Goal: Task Accomplishment & Management: Use online tool/utility

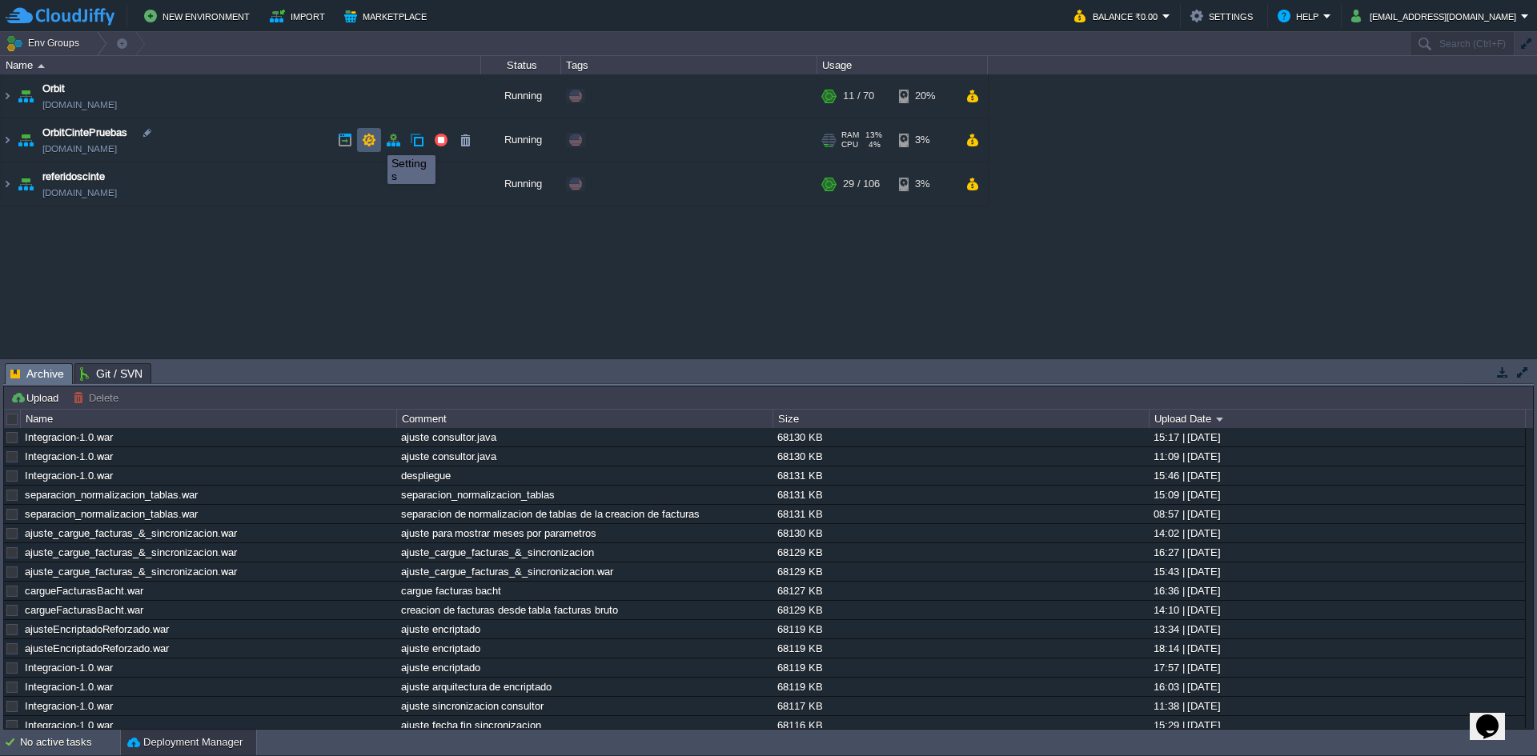
click at [375, 141] on button "button" at bounding box center [369, 140] width 14 height 14
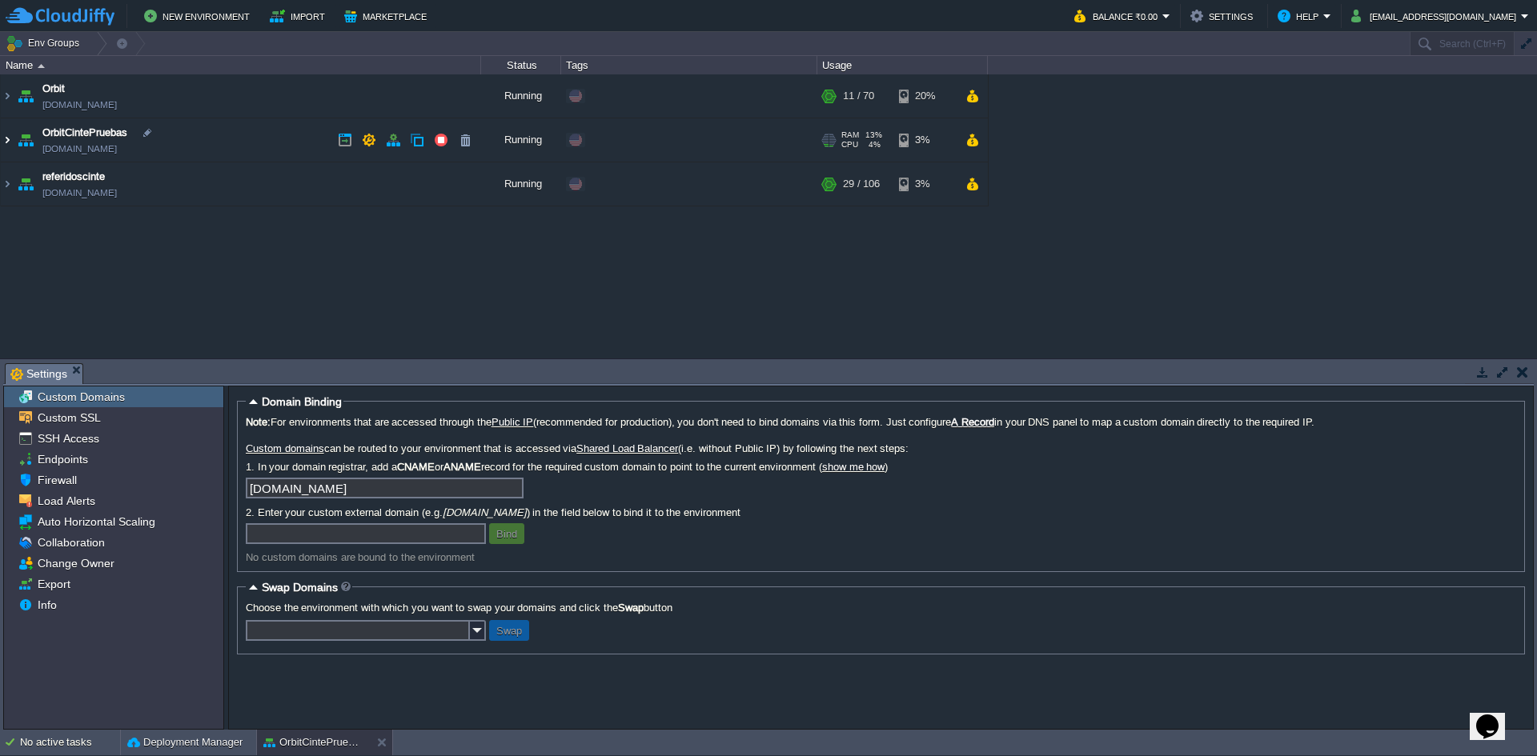
click at [7, 134] on img at bounding box center [7, 139] width 13 height 43
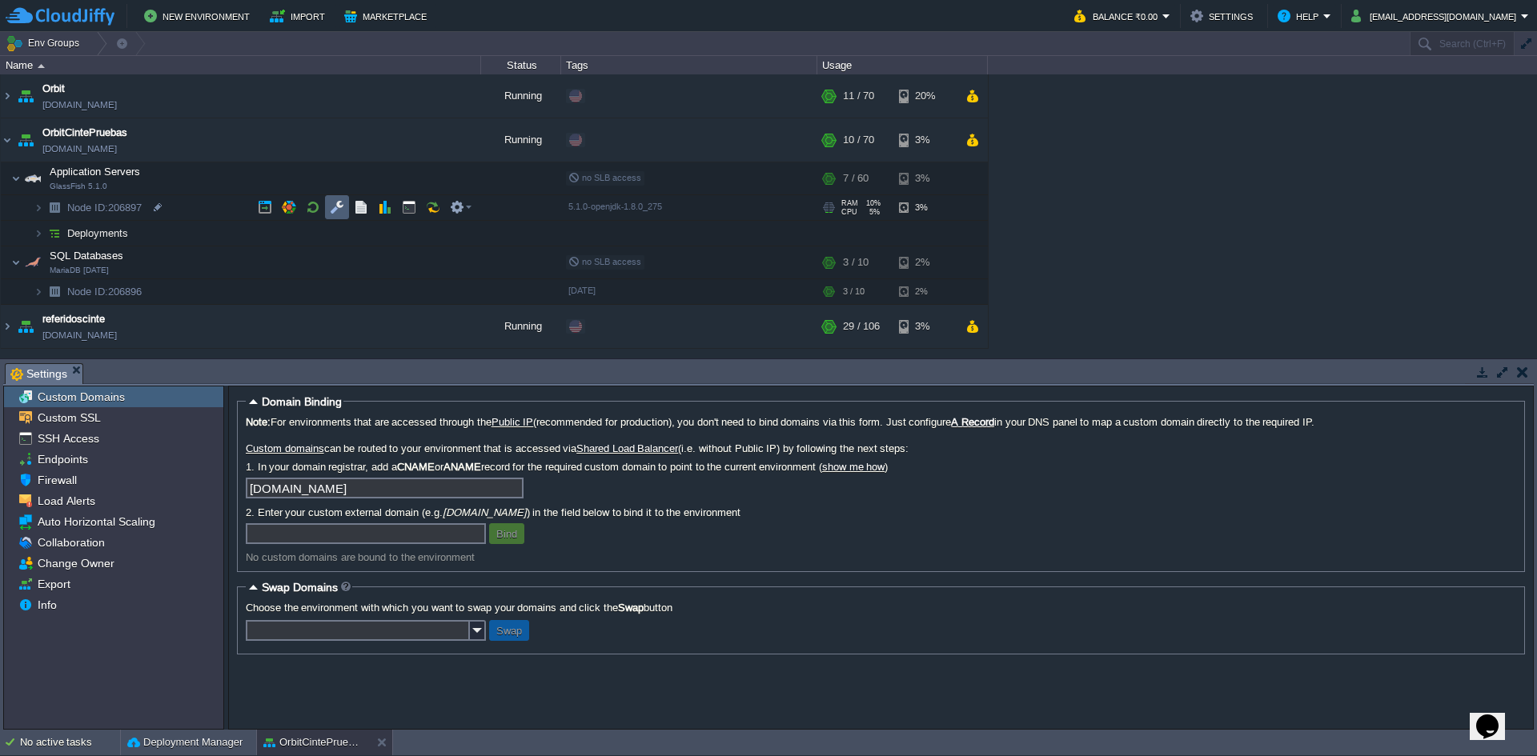
click at [335, 207] on button "button" at bounding box center [337, 207] width 14 height 14
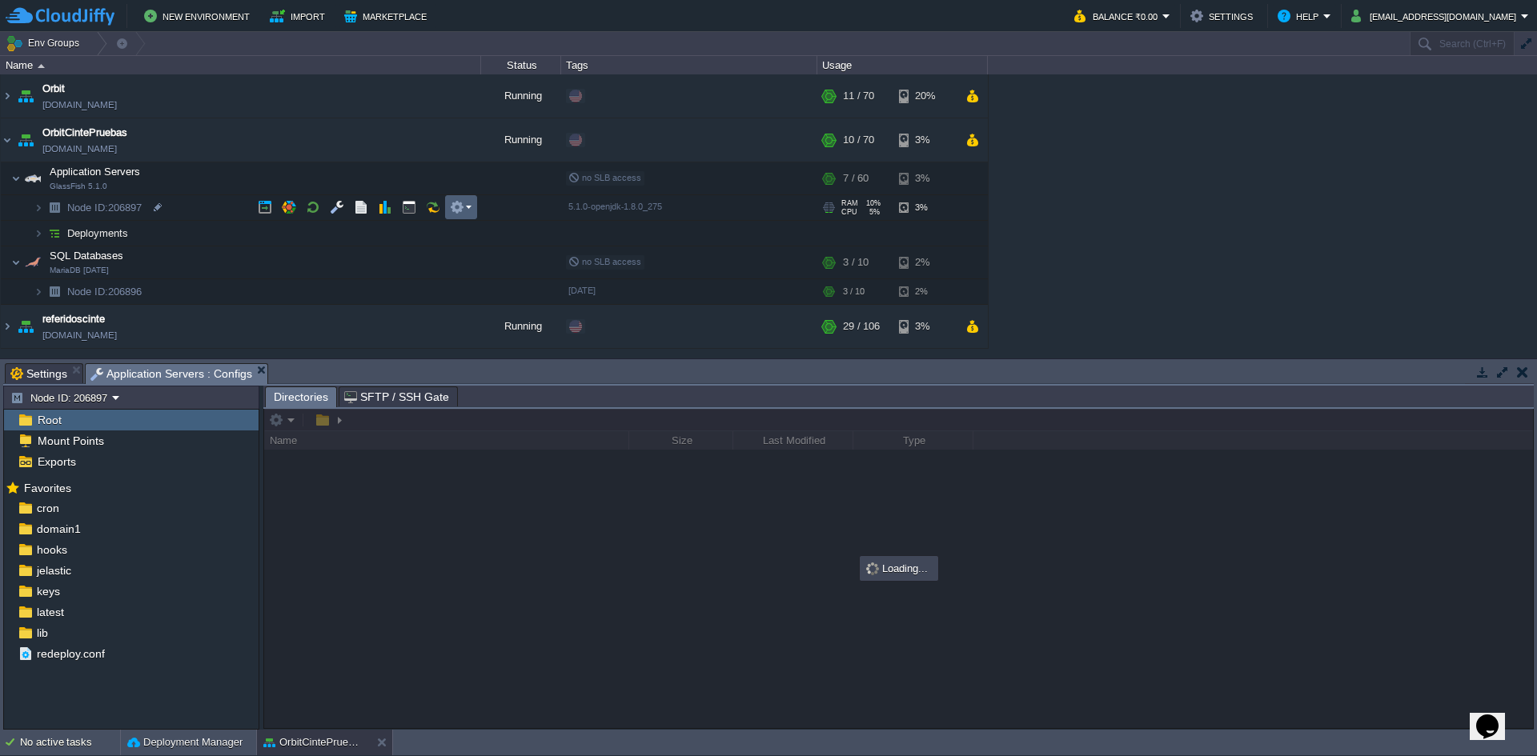
click at [468, 209] on em at bounding box center [461, 207] width 22 height 14
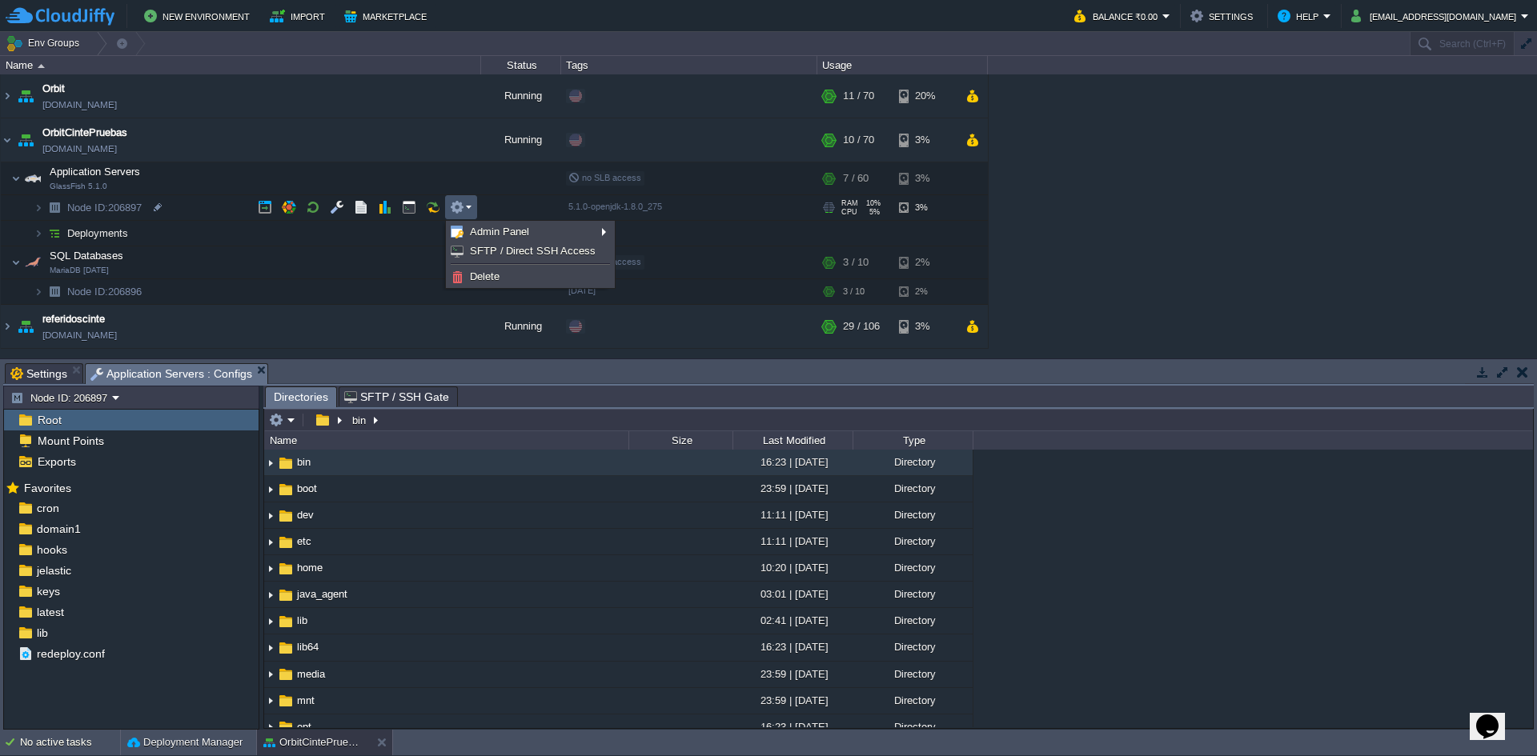
click at [114, 233] on span "Deployments" at bounding box center [98, 234] width 65 height 14
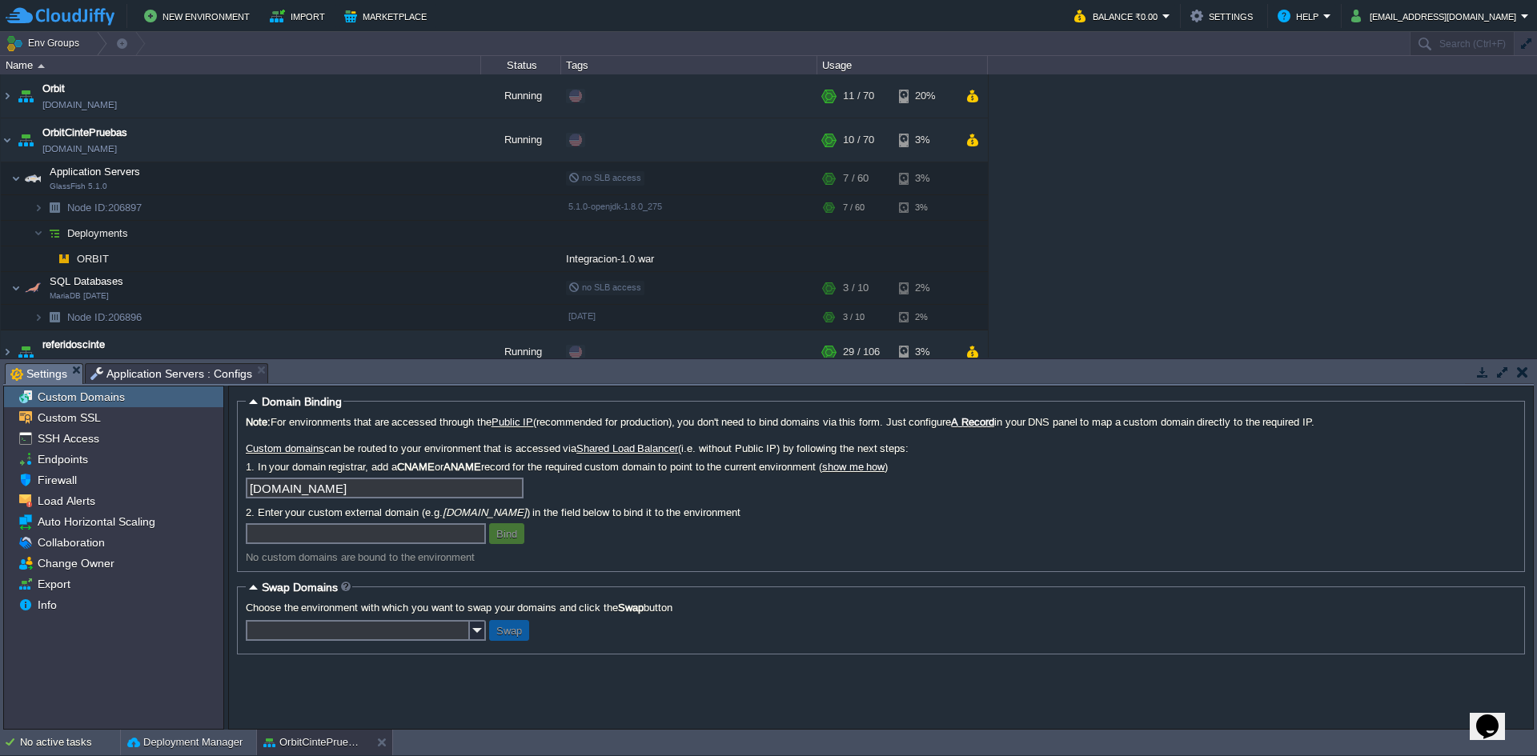
click at [29, 369] on span "Settings" at bounding box center [38, 374] width 57 height 20
click at [56, 606] on span "Info" at bounding box center [46, 605] width 25 height 14
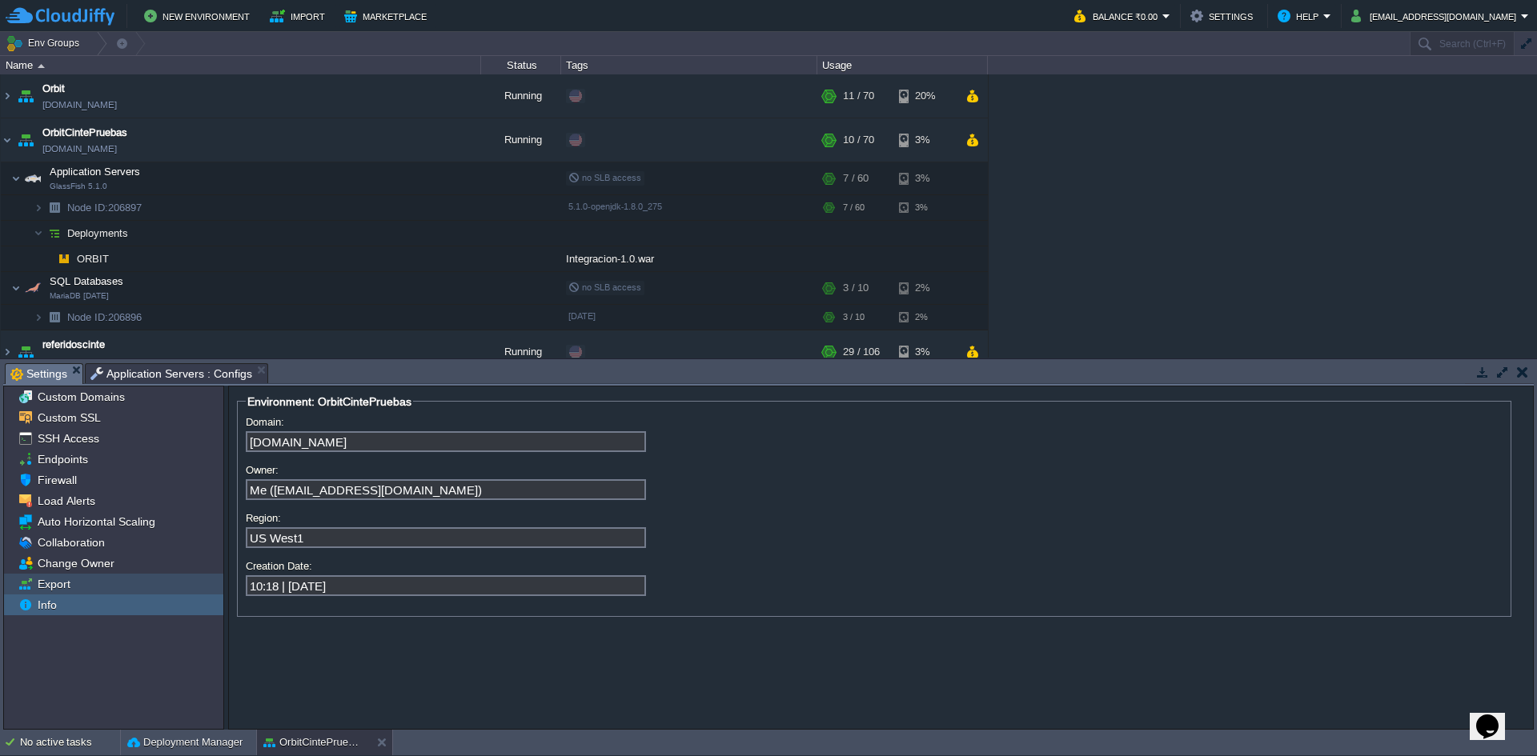
click at [57, 587] on span "Export" at bounding box center [53, 584] width 38 height 14
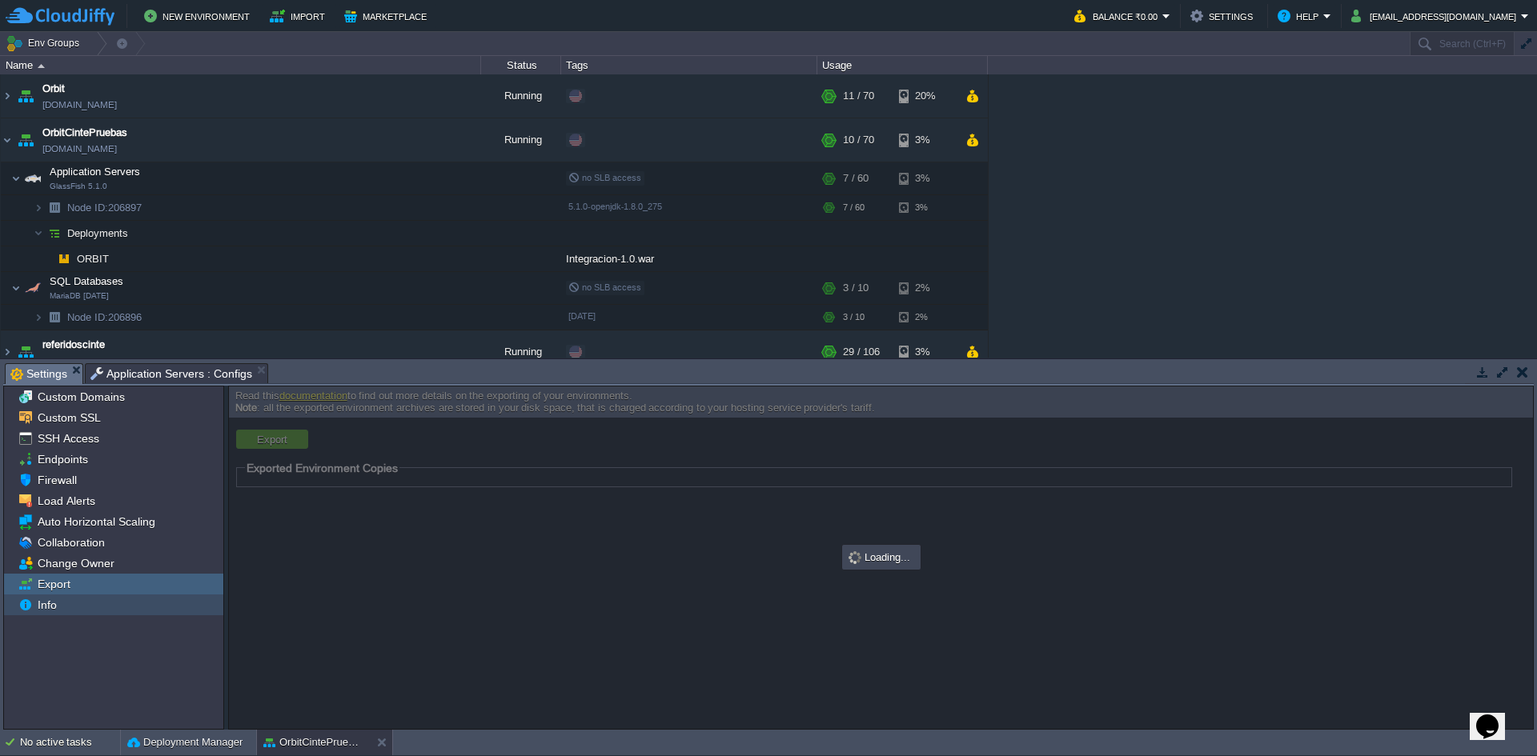
click at [52, 605] on span "Info" at bounding box center [46, 605] width 25 height 14
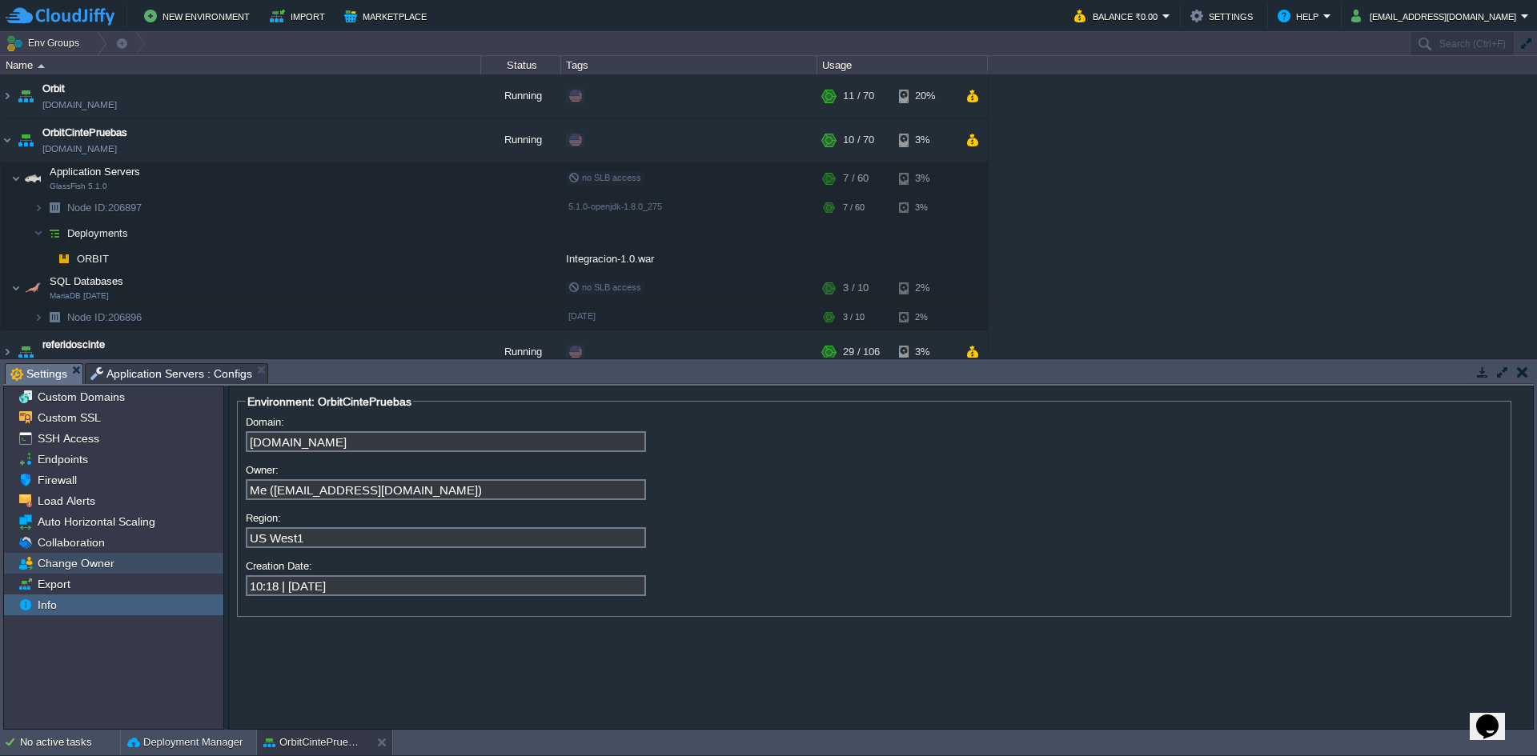
click at [56, 572] on div "Change Owner" at bounding box center [113, 563] width 219 height 21
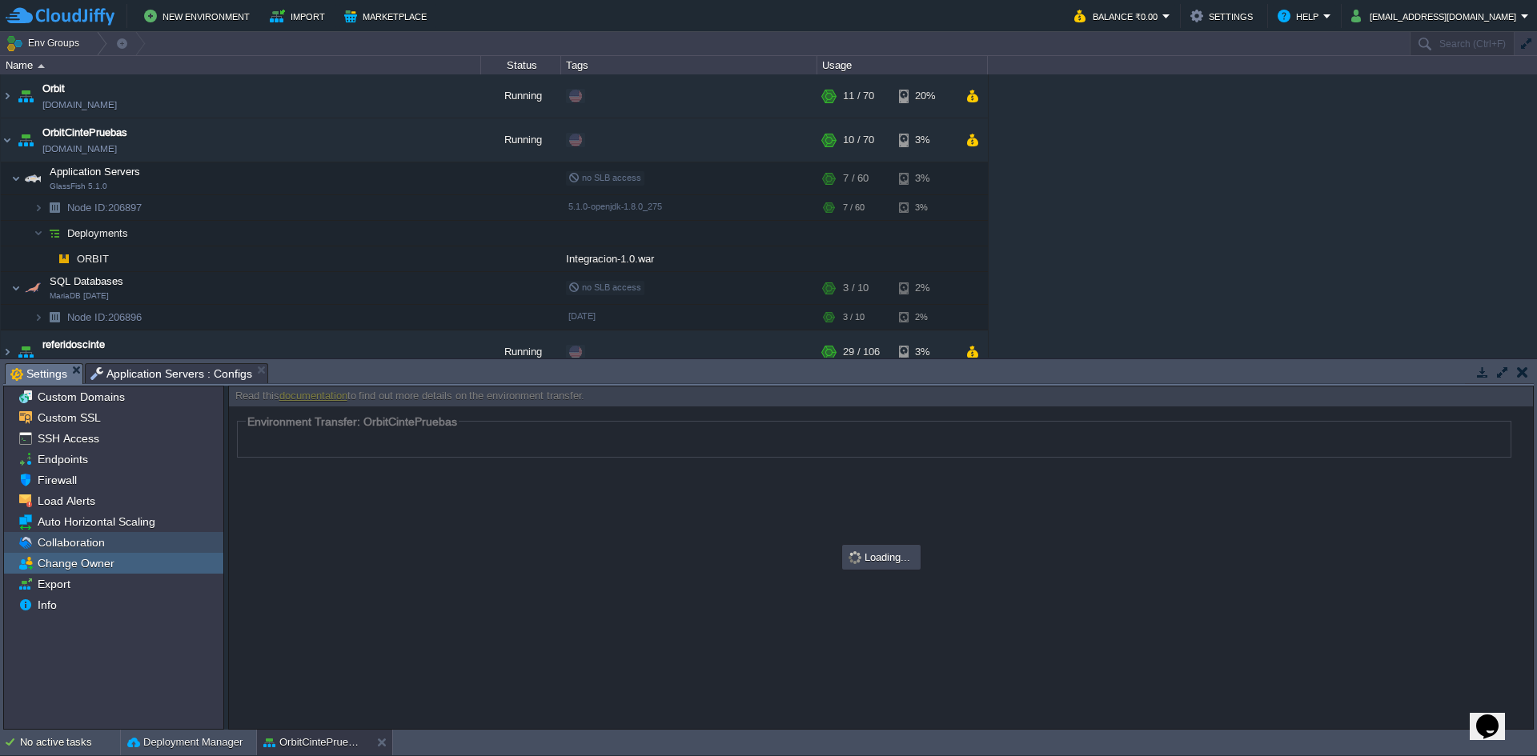
click at [56, 546] on span "Collaboration" at bounding box center [70, 543] width 73 height 14
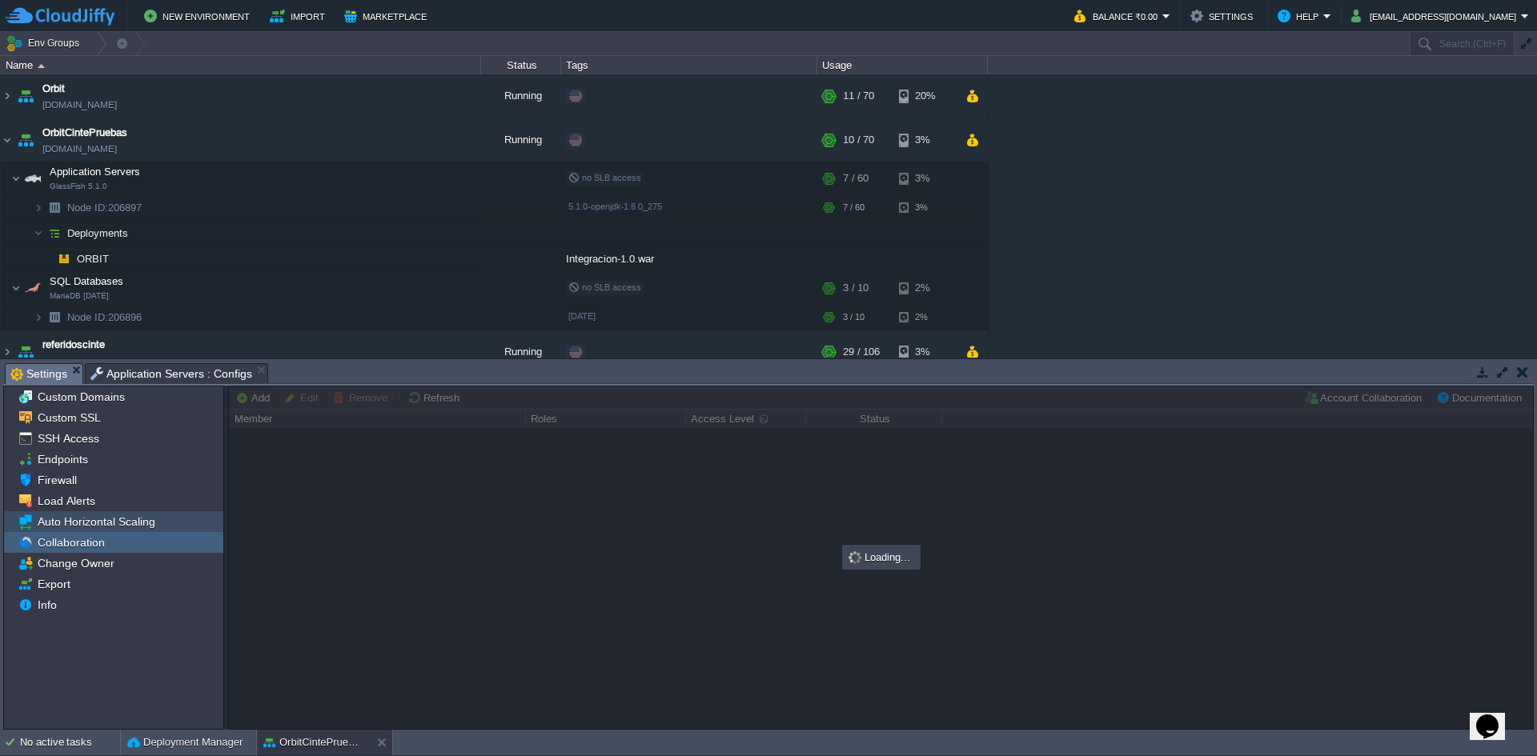
click at [57, 528] on span "Auto Horizontal Scaling" at bounding box center [95, 522] width 123 height 14
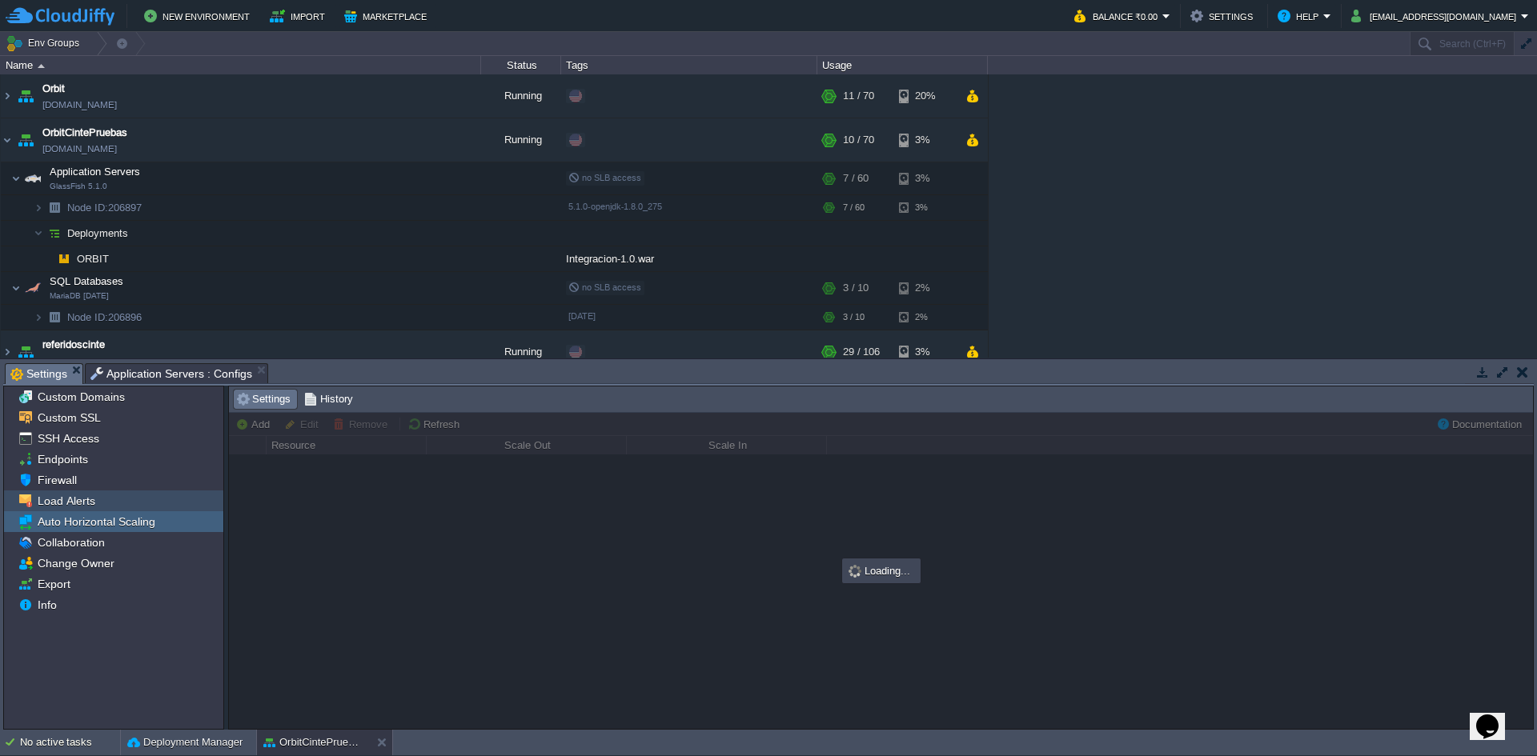
click at [58, 503] on span "Load Alerts" at bounding box center [65, 501] width 63 height 14
click at [59, 483] on span "Firewall" at bounding box center [56, 480] width 45 height 14
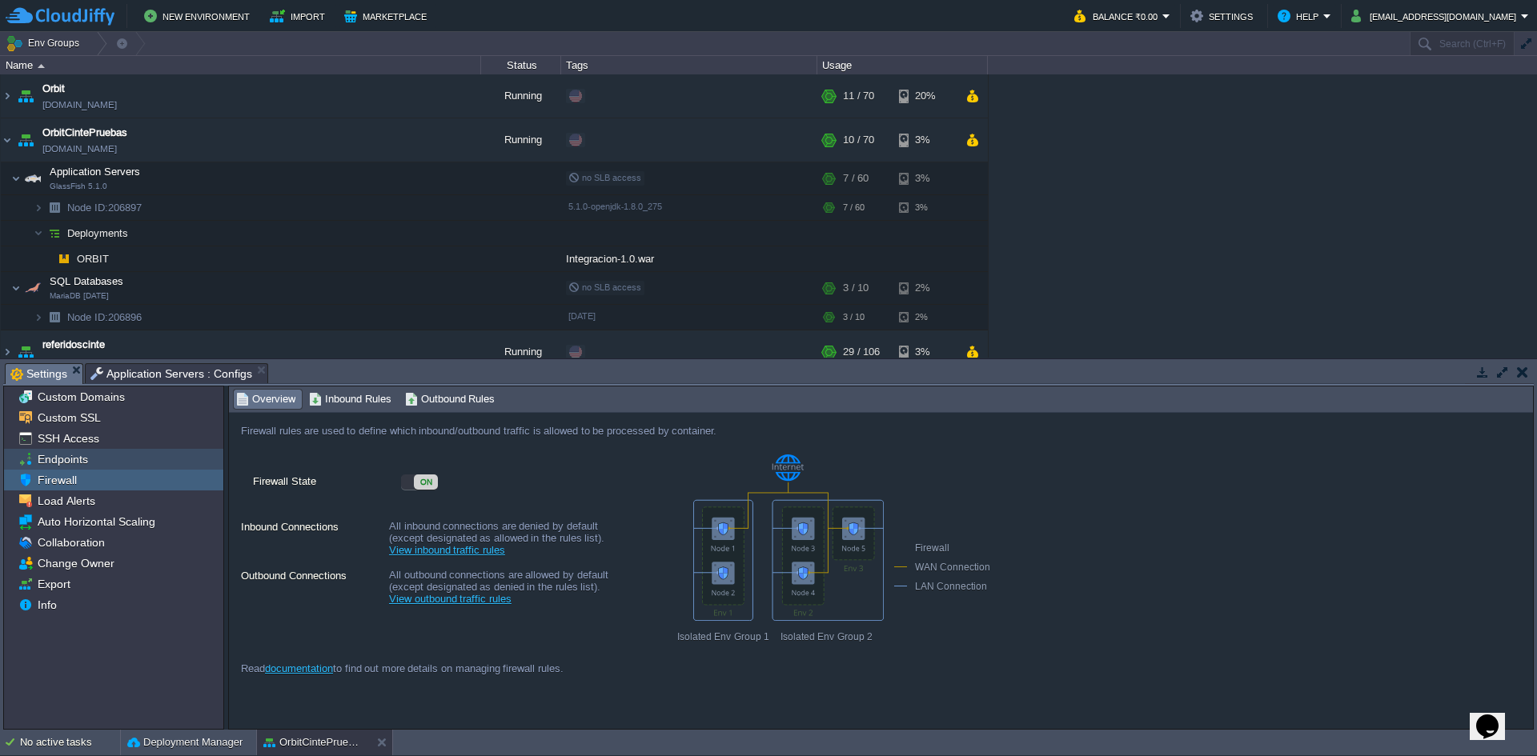
click at [59, 455] on span "Endpoints" at bounding box center [62, 459] width 56 height 14
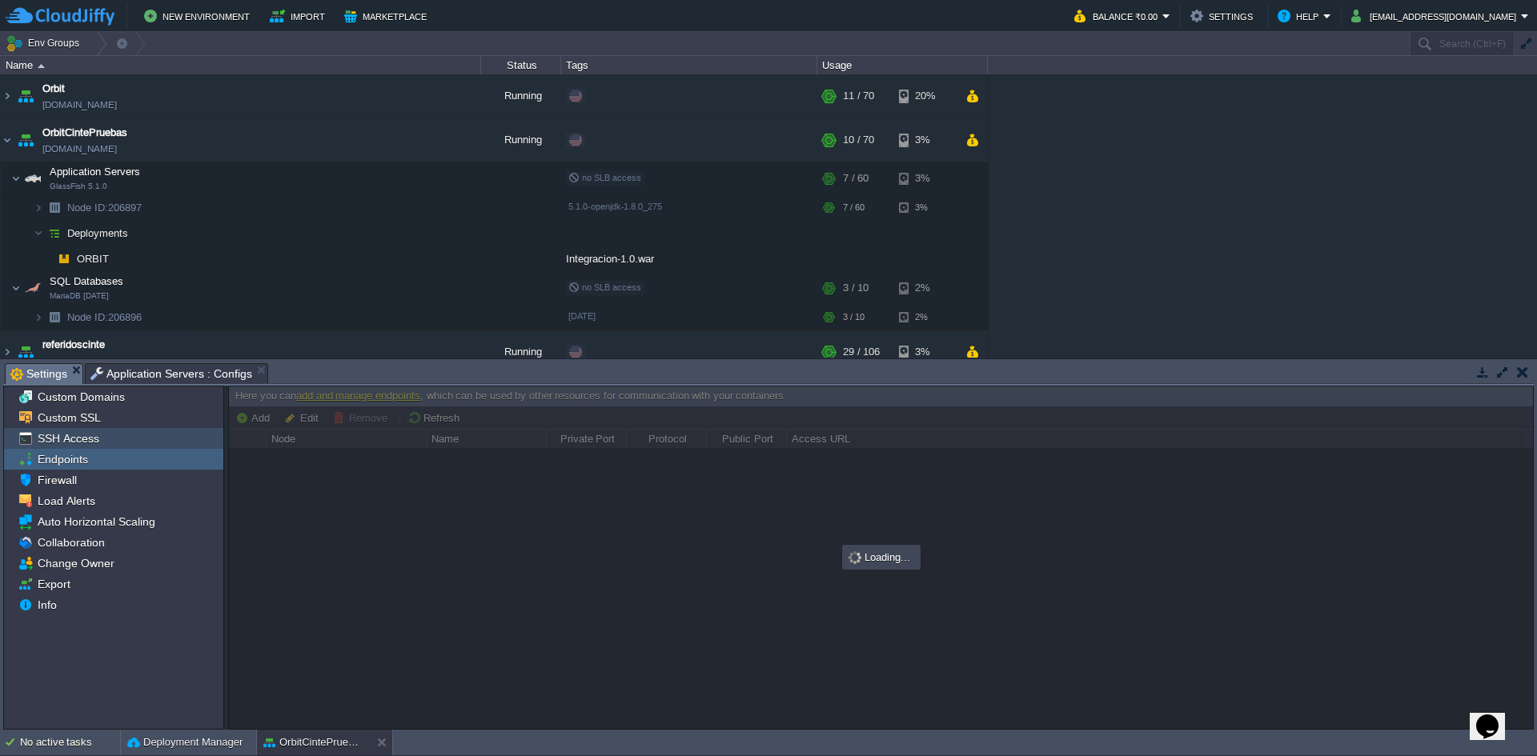
click at [60, 435] on span "SSH Access" at bounding box center [67, 438] width 67 height 14
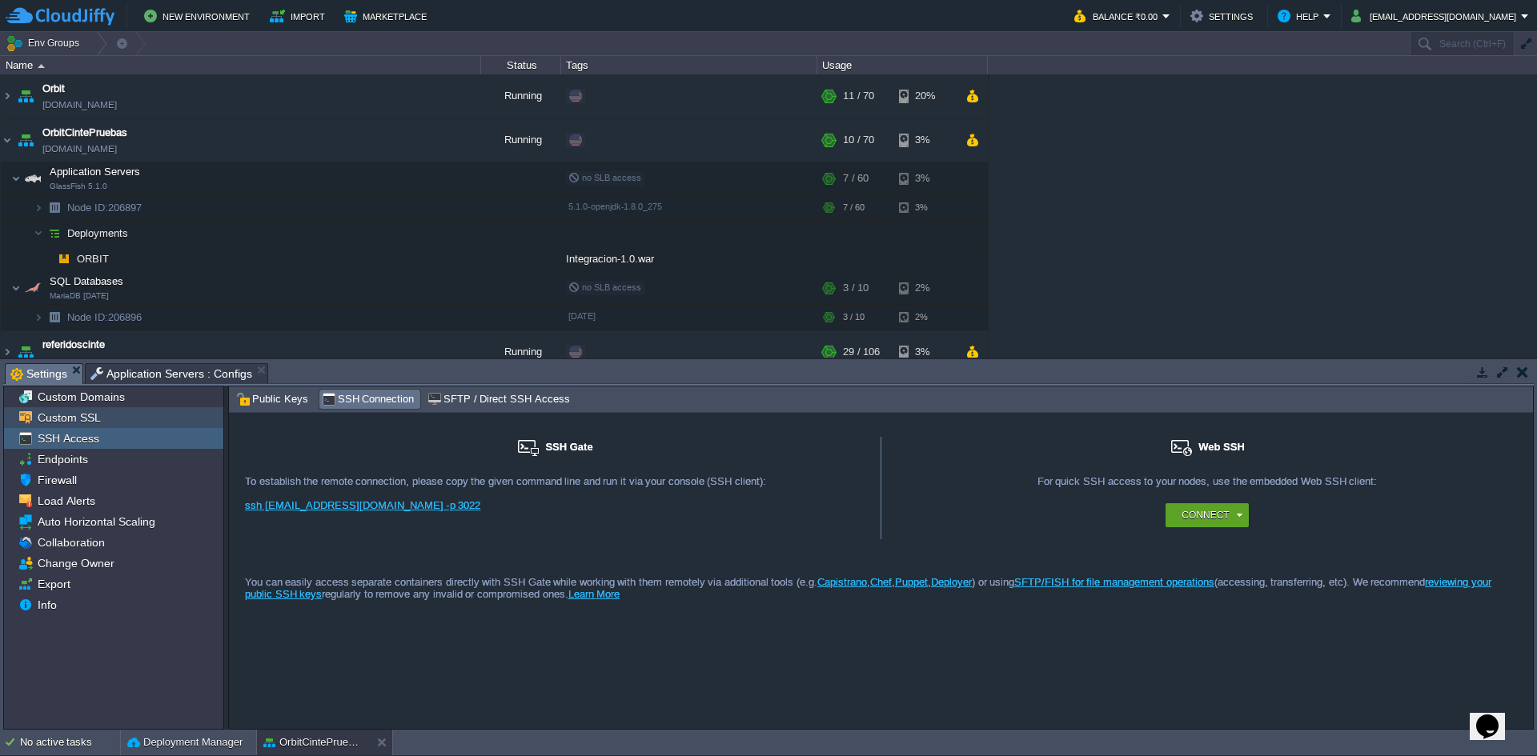
click at [61, 416] on span "Custom SSL" at bounding box center [68, 418] width 69 height 14
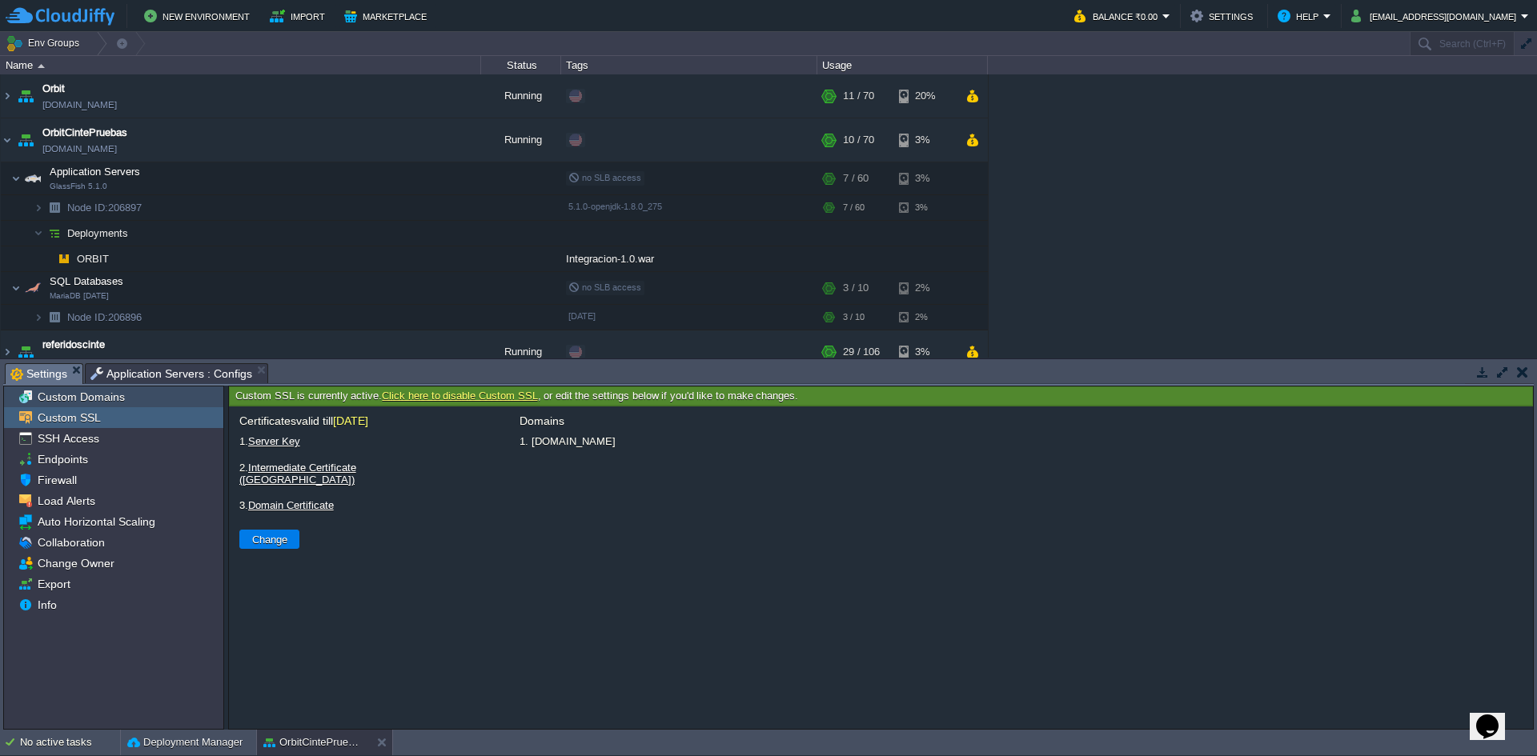
click at [68, 396] on span "Custom Domains" at bounding box center [80, 397] width 93 height 14
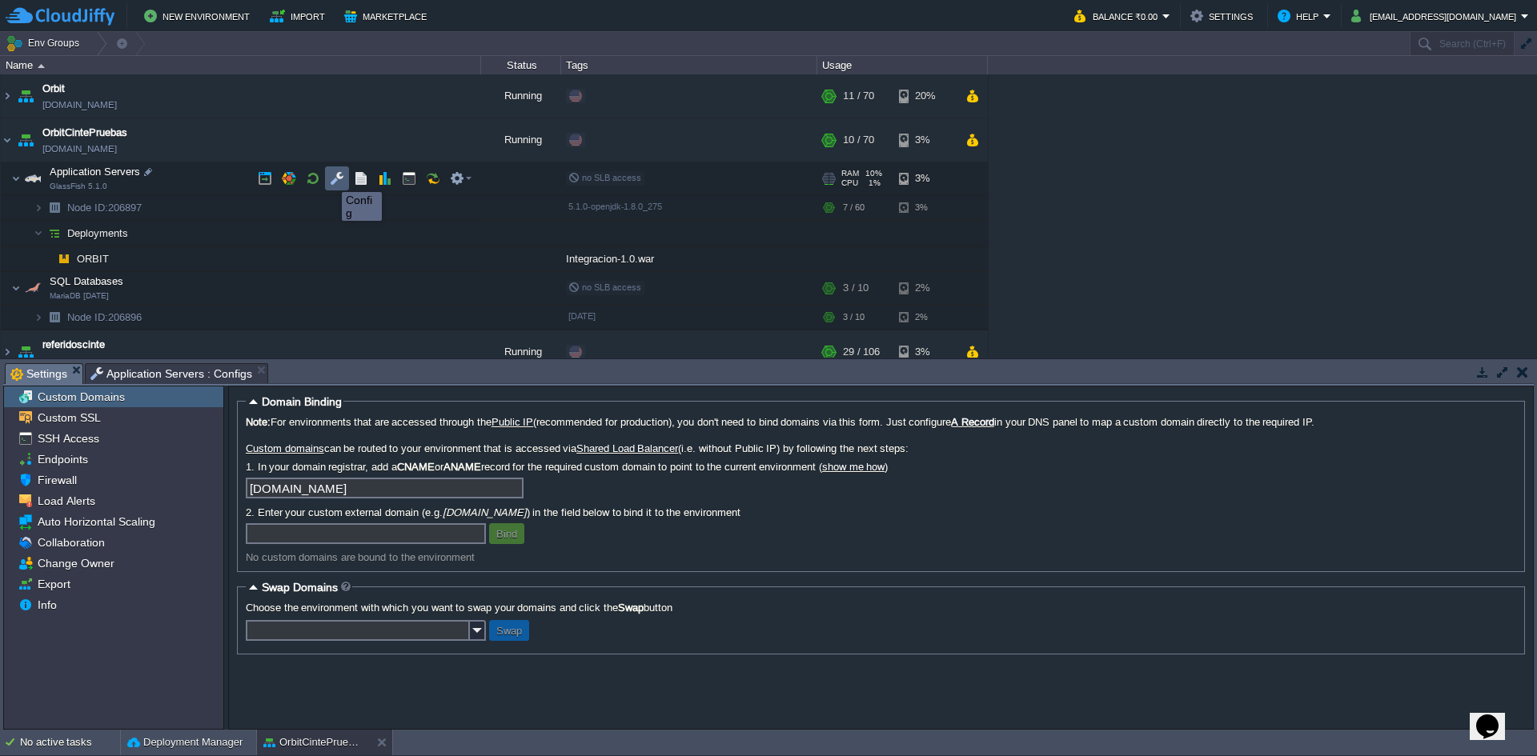
click at [336, 178] on button "button" at bounding box center [337, 178] width 14 height 14
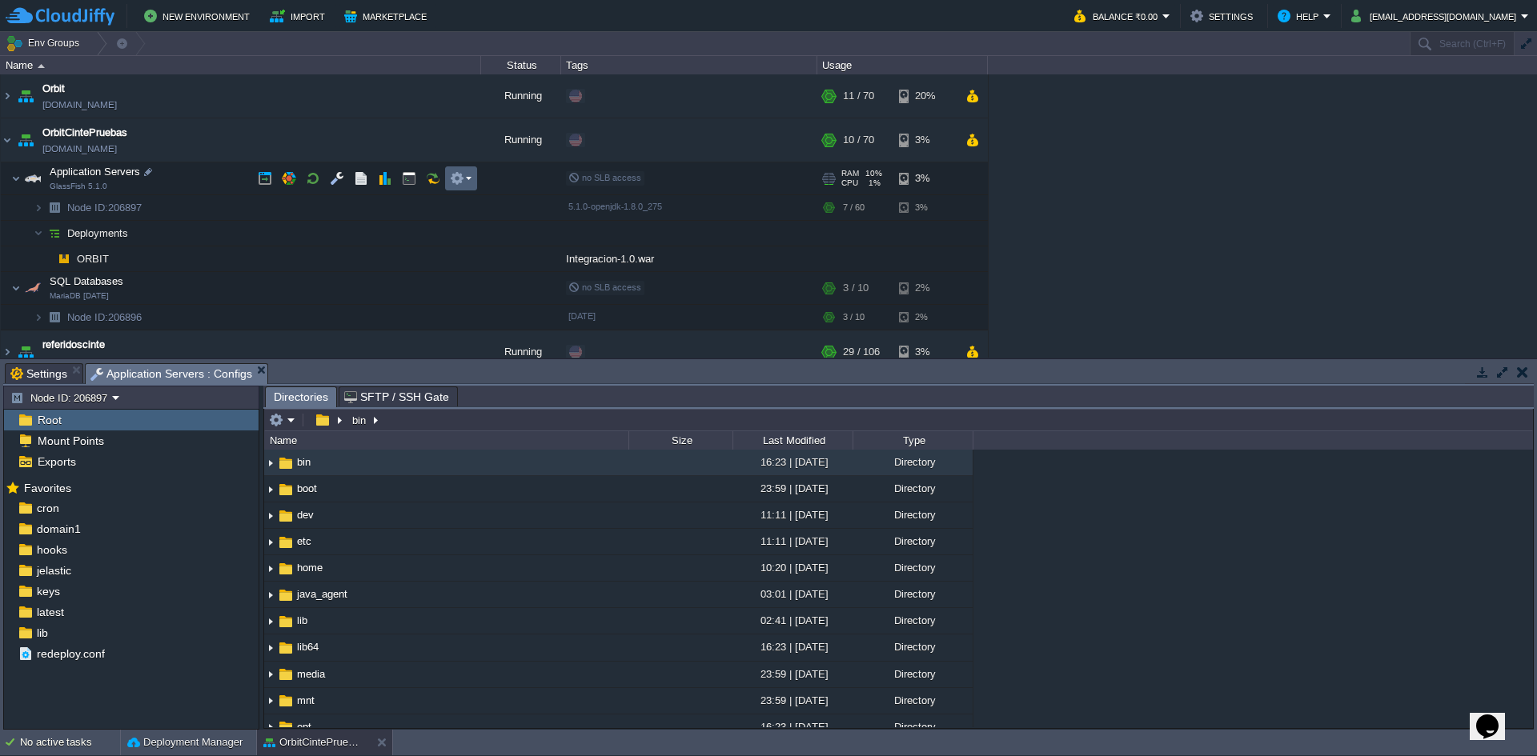
click at [471, 178] on em at bounding box center [461, 178] width 22 height 14
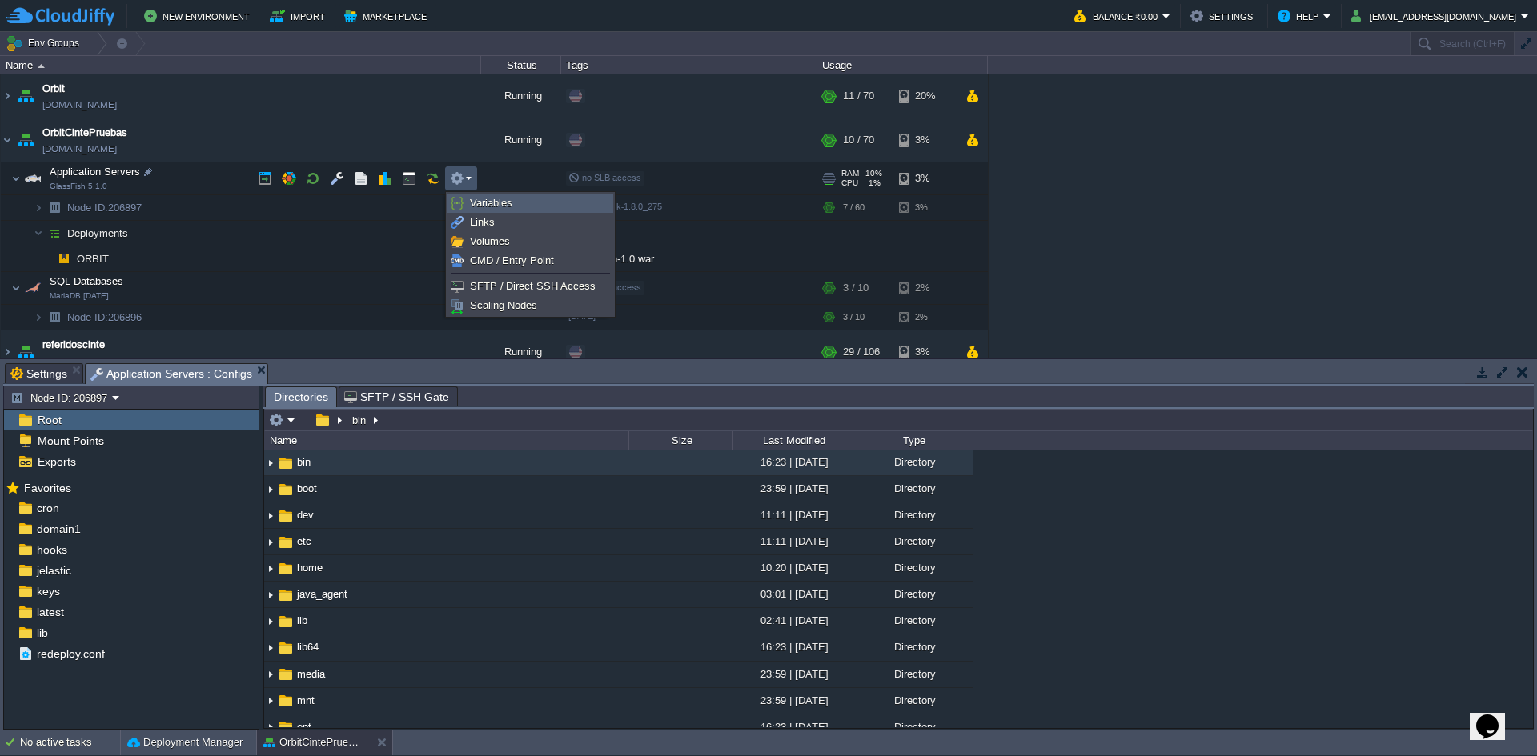
click at [476, 204] on span "Variables" at bounding box center [491, 203] width 42 height 12
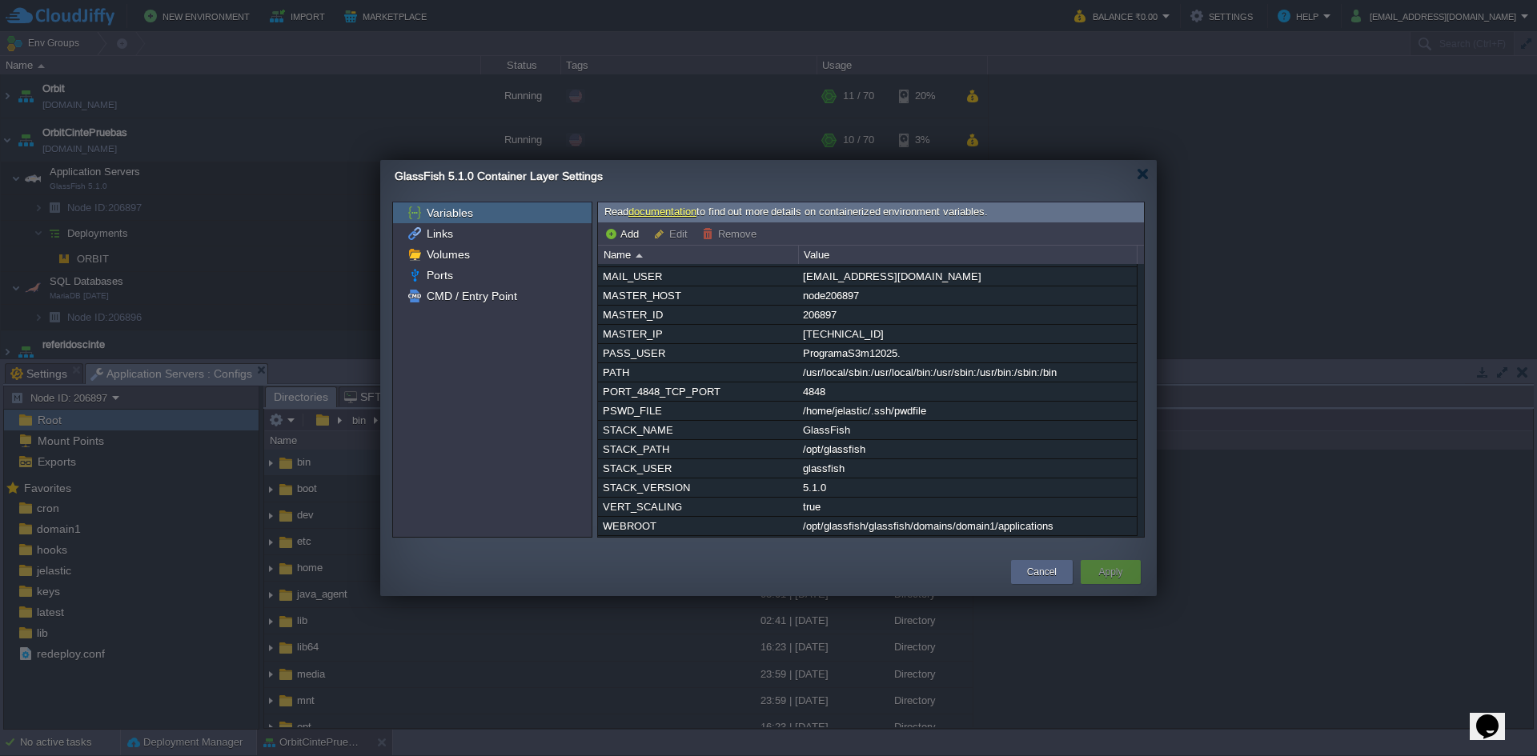
scroll to position [268, 0]
click at [937, 348] on div "ProgramaS3m12025." at bounding box center [967, 353] width 337 height 18
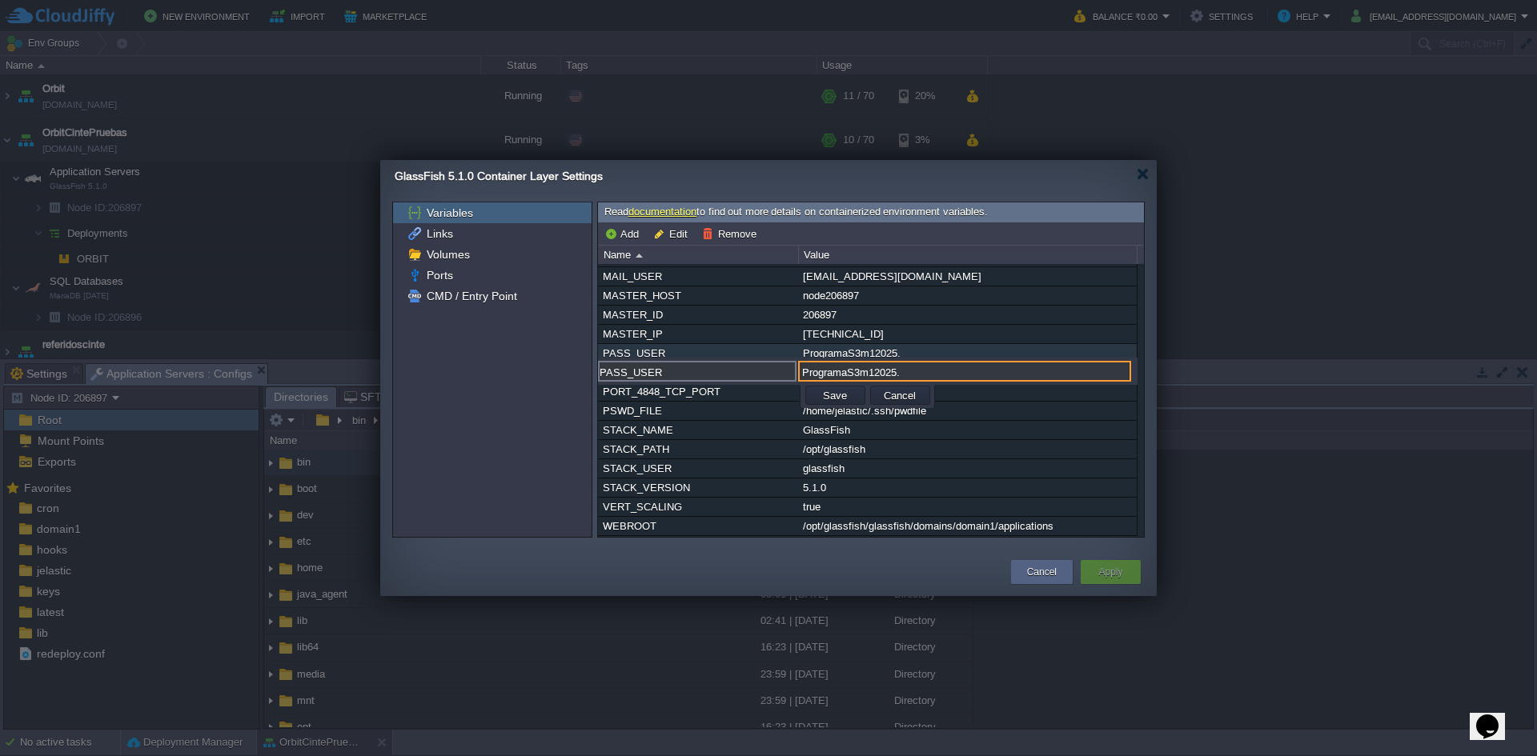
drag, startPoint x: 930, startPoint y: 348, endPoint x: 797, endPoint y: 348, distance: 132.9
click at [797, 361] on div "PASS_USER ProgramaS3m12025." at bounding box center [868, 372] width 540 height 22
paste input "ProgramaS3m12025."
type input "ProgramaS3m12025."
click at [929, 269] on div "[EMAIL_ADDRESS][DOMAIN_NAME]" at bounding box center [967, 276] width 337 height 18
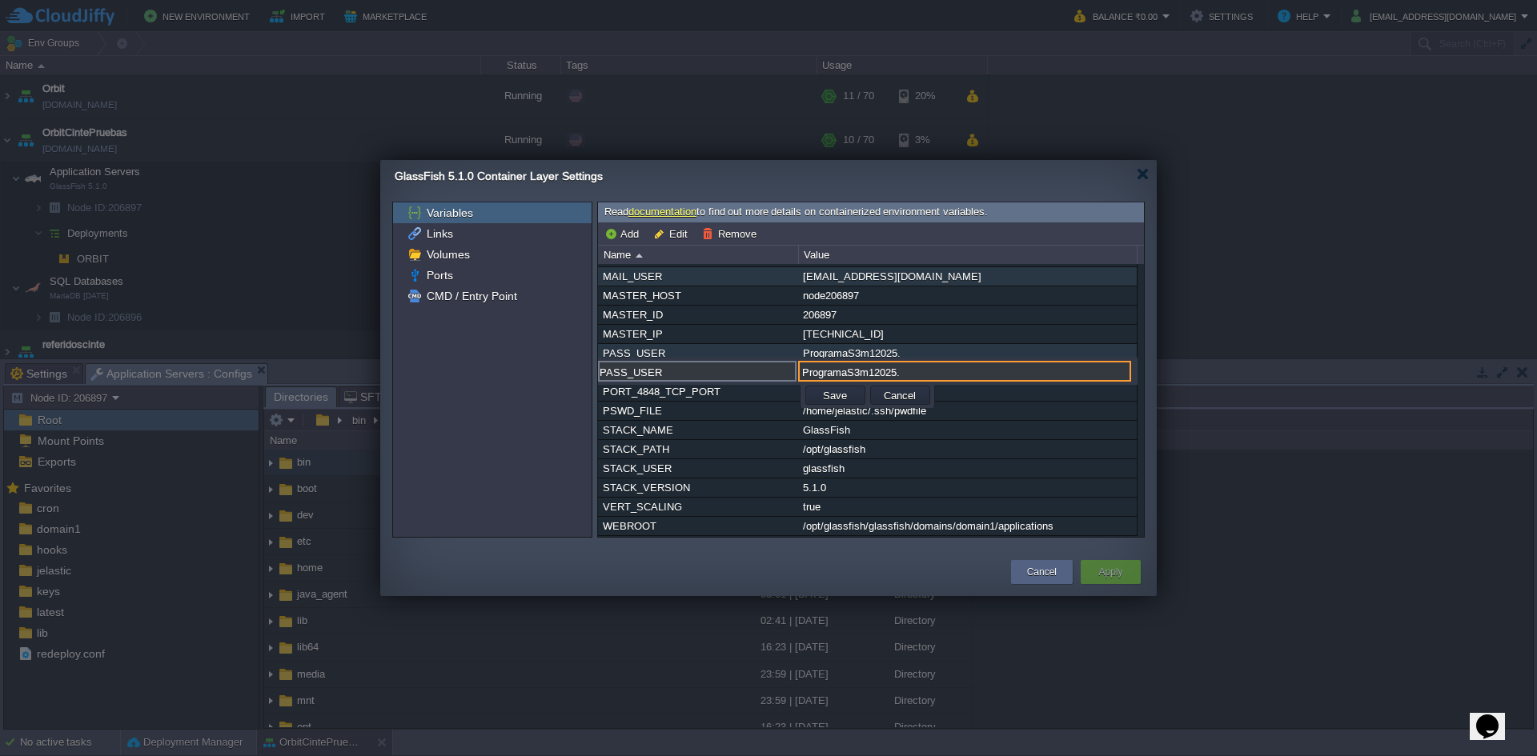
scroll to position [260, 0]
click at [921, 278] on div "[EMAIL_ADDRESS][DOMAIN_NAME]" at bounding box center [967, 276] width 337 height 18
click at [911, 273] on div "[EMAIL_ADDRESS][DOMAIN_NAME]" at bounding box center [967, 276] width 337 height 18
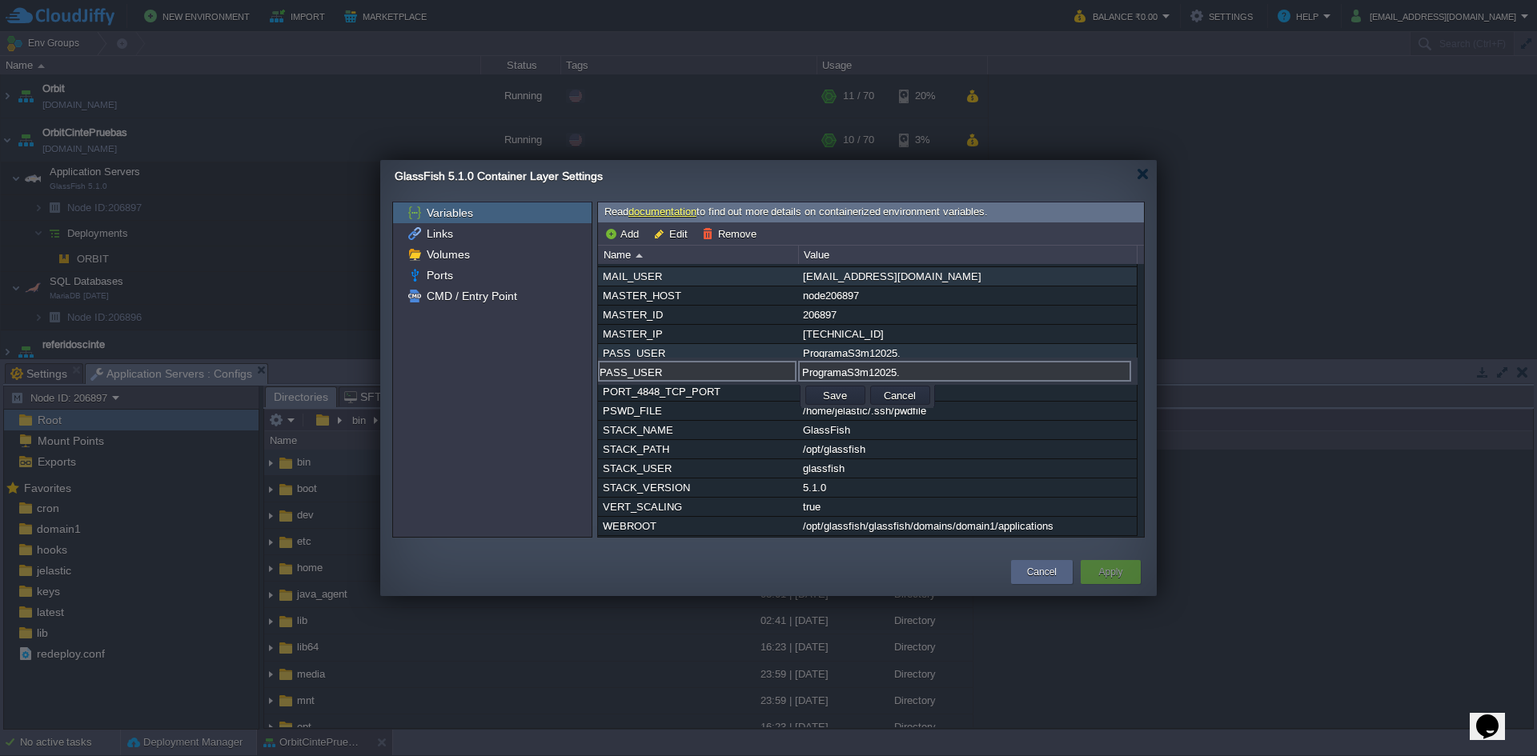
click at [902, 275] on div "[EMAIL_ADDRESS][DOMAIN_NAME]" at bounding box center [967, 276] width 337 height 18
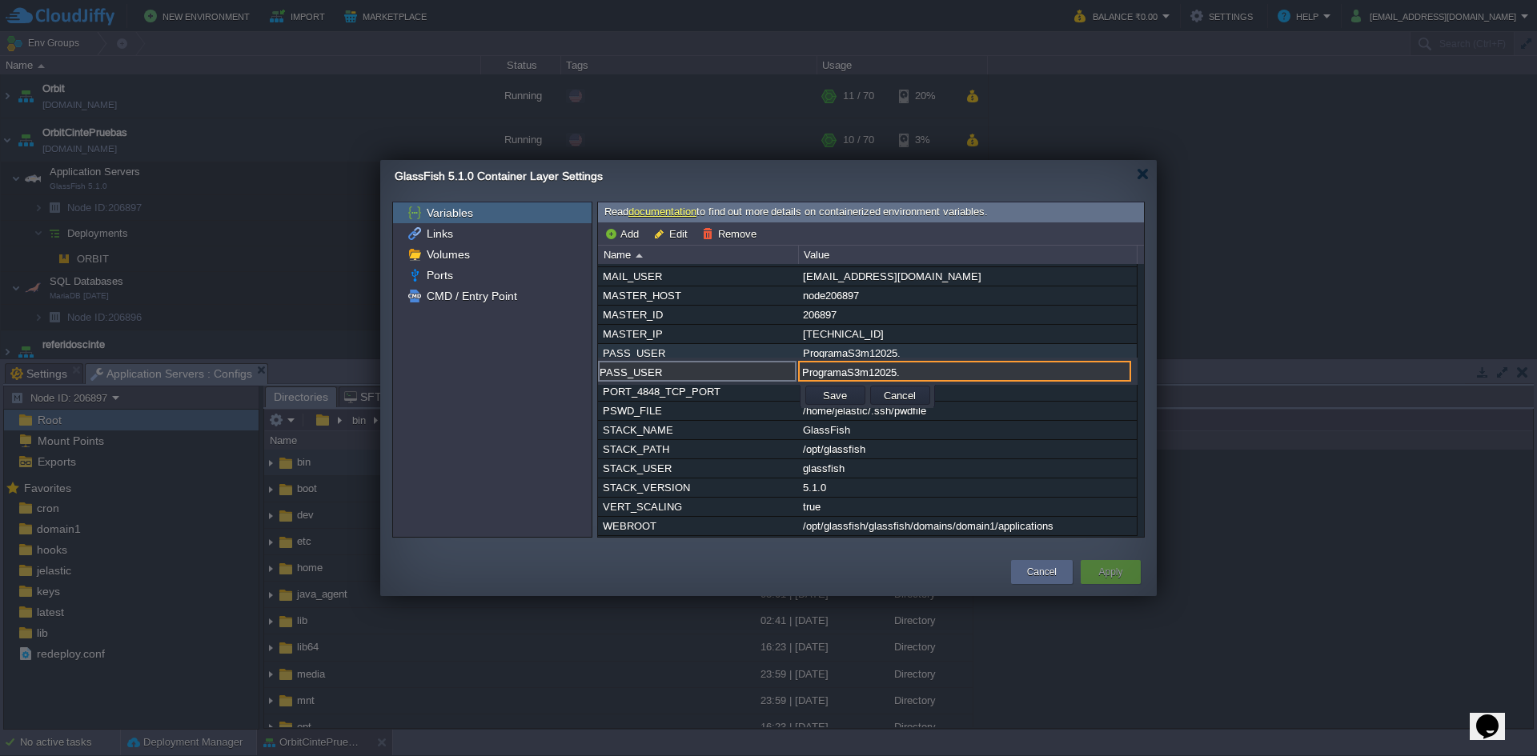
click at [902, 388] on button "Cancel" at bounding box center [900, 395] width 42 height 14
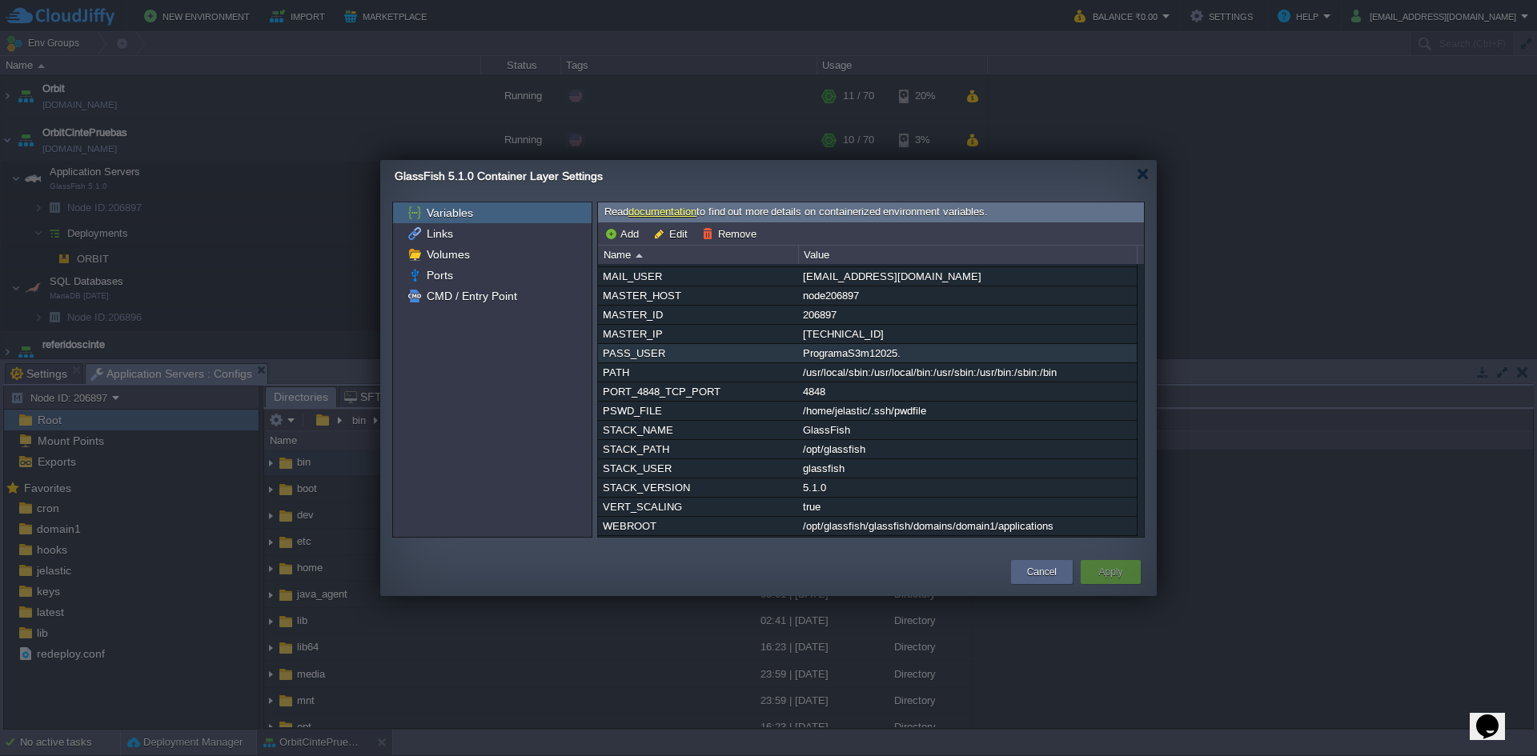
click at [913, 269] on div "[EMAIL_ADDRESS][DOMAIN_NAME]" at bounding box center [967, 276] width 337 height 18
type input "MAIL_USER"
type input "[EMAIL_ADDRESS][DOMAIN_NAME]"
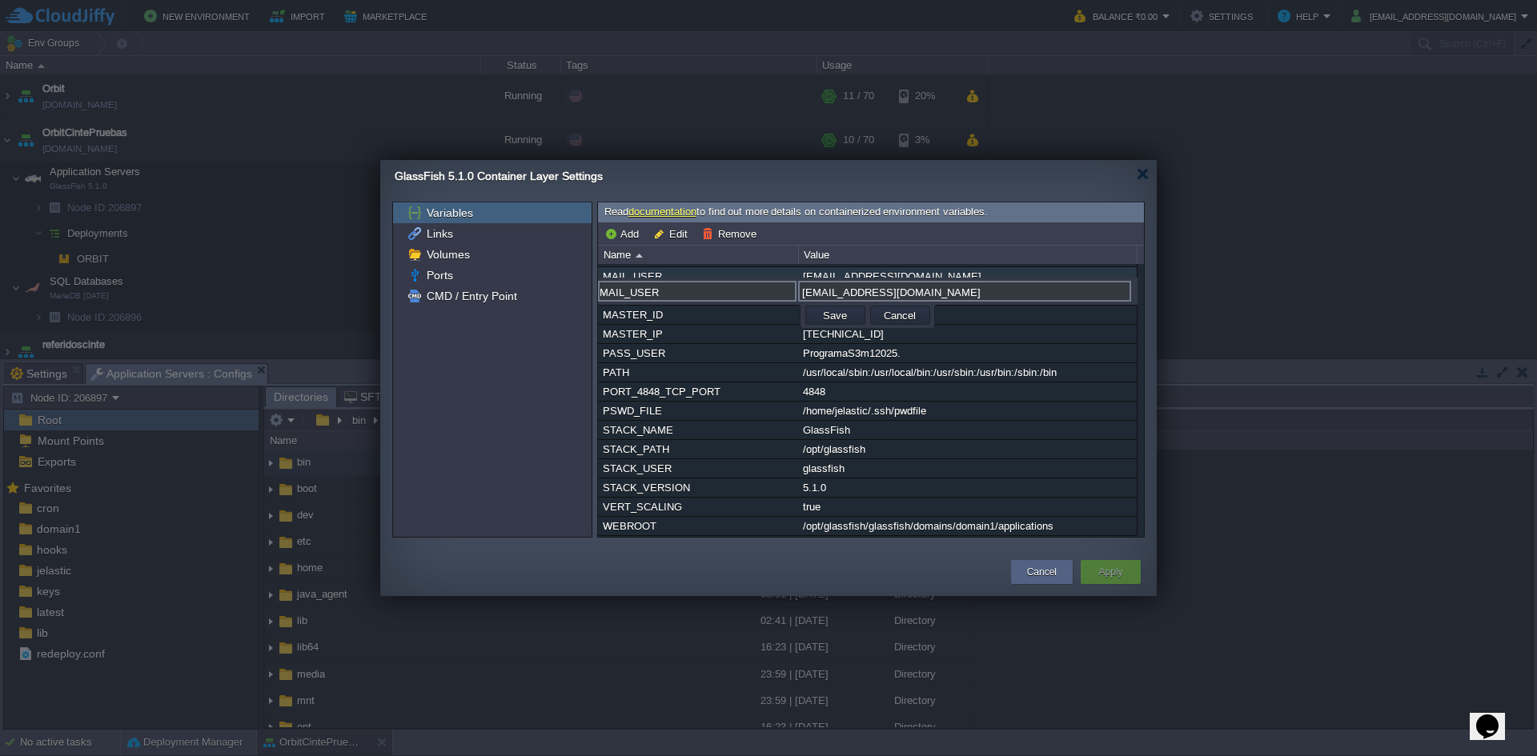
click at [913, 281] on input "[EMAIL_ADDRESS][DOMAIN_NAME]" at bounding box center [964, 291] width 333 height 21
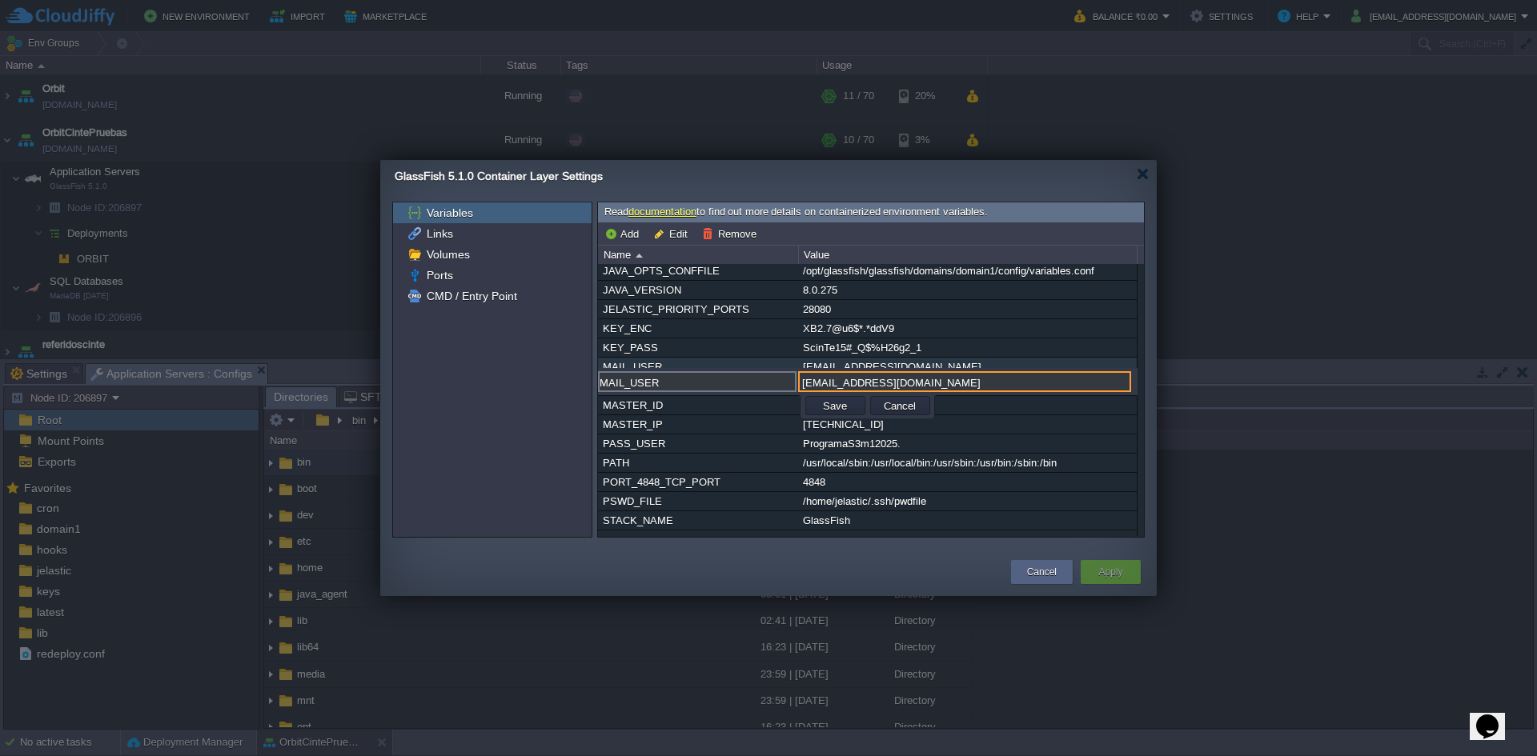
scroll to position [160, 0]
click at [897, 375] on input "[EMAIL_ADDRESS][DOMAIN_NAME]" at bounding box center [964, 377] width 333 height 21
drag, startPoint x: 800, startPoint y: 379, endPoint x: 966, endPoint y: 381, distance: 166.5
click at [966, 381] on input "[EMAIL_ADDRESS][DOMAIN_NAME]" at bounding box center [964, 377] width 333 height 21
paste input "[EMAIL_ADDRESS][DOMAIN_NAME]"
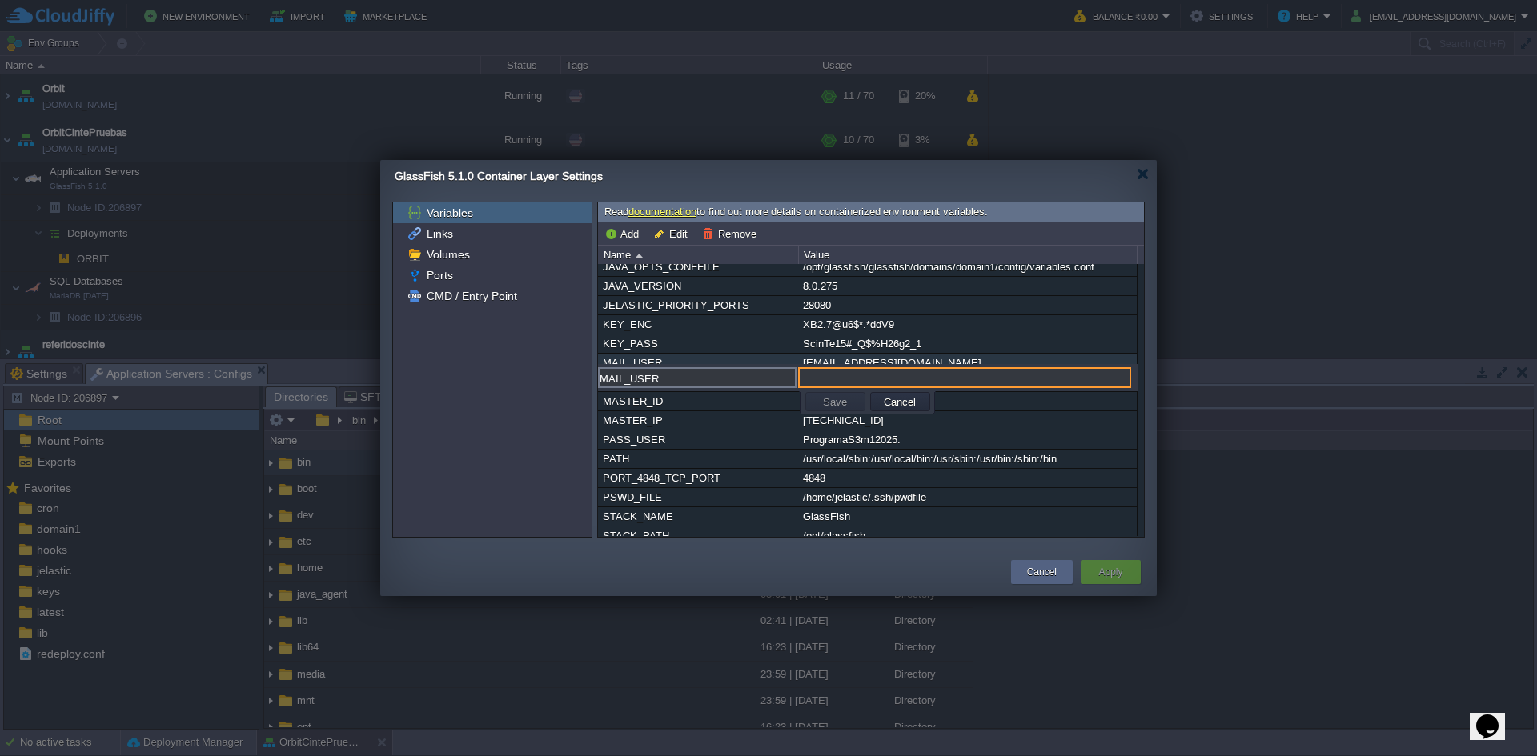
type input "[EMAIL_ADDRESS][DOMAIN_NAME]"
click at [728, 391] on div "MASTER_HOST" at bounding box center [698, 382] width 199 height 18
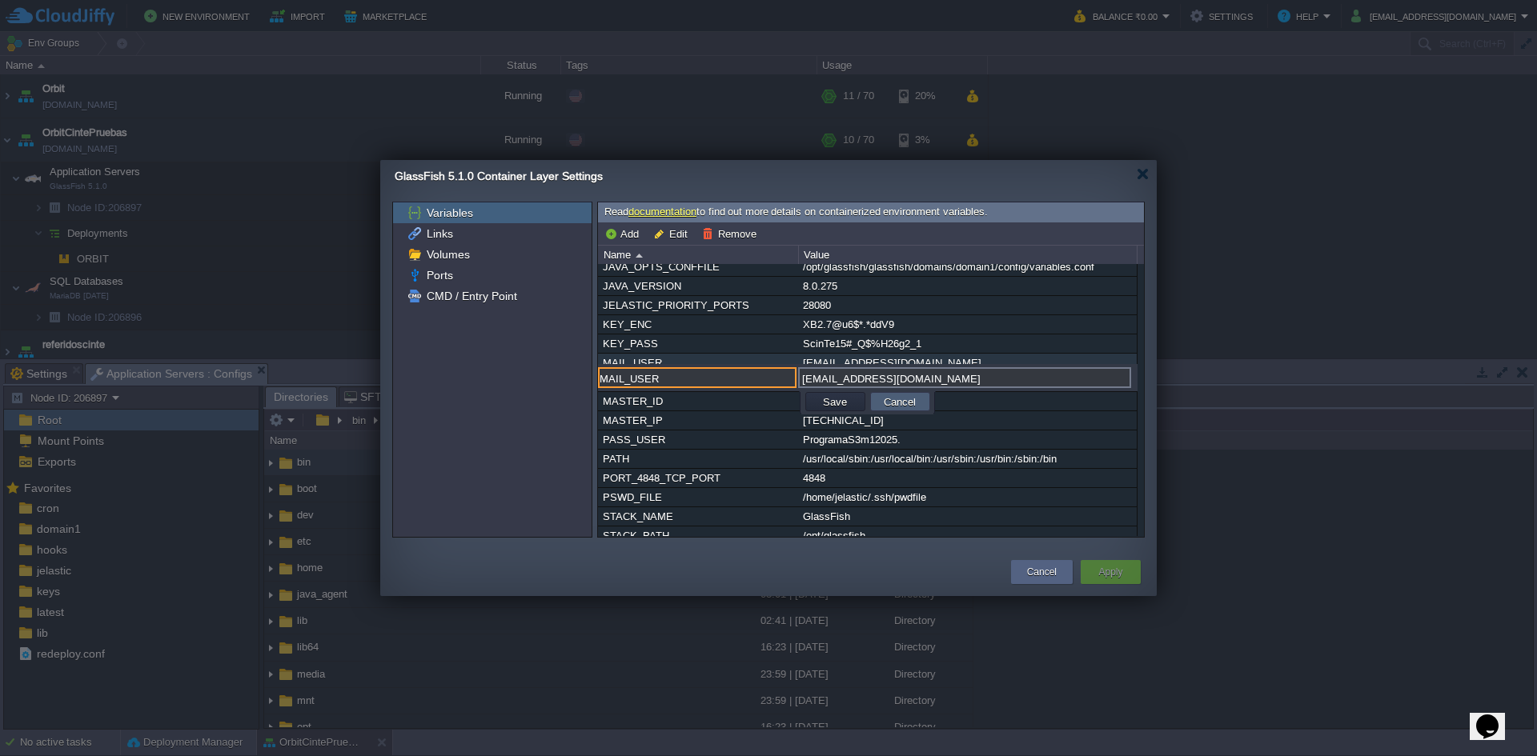
click at [877, 401] on td "Cancel" at bounding box center [900, 401] width 60 height 19
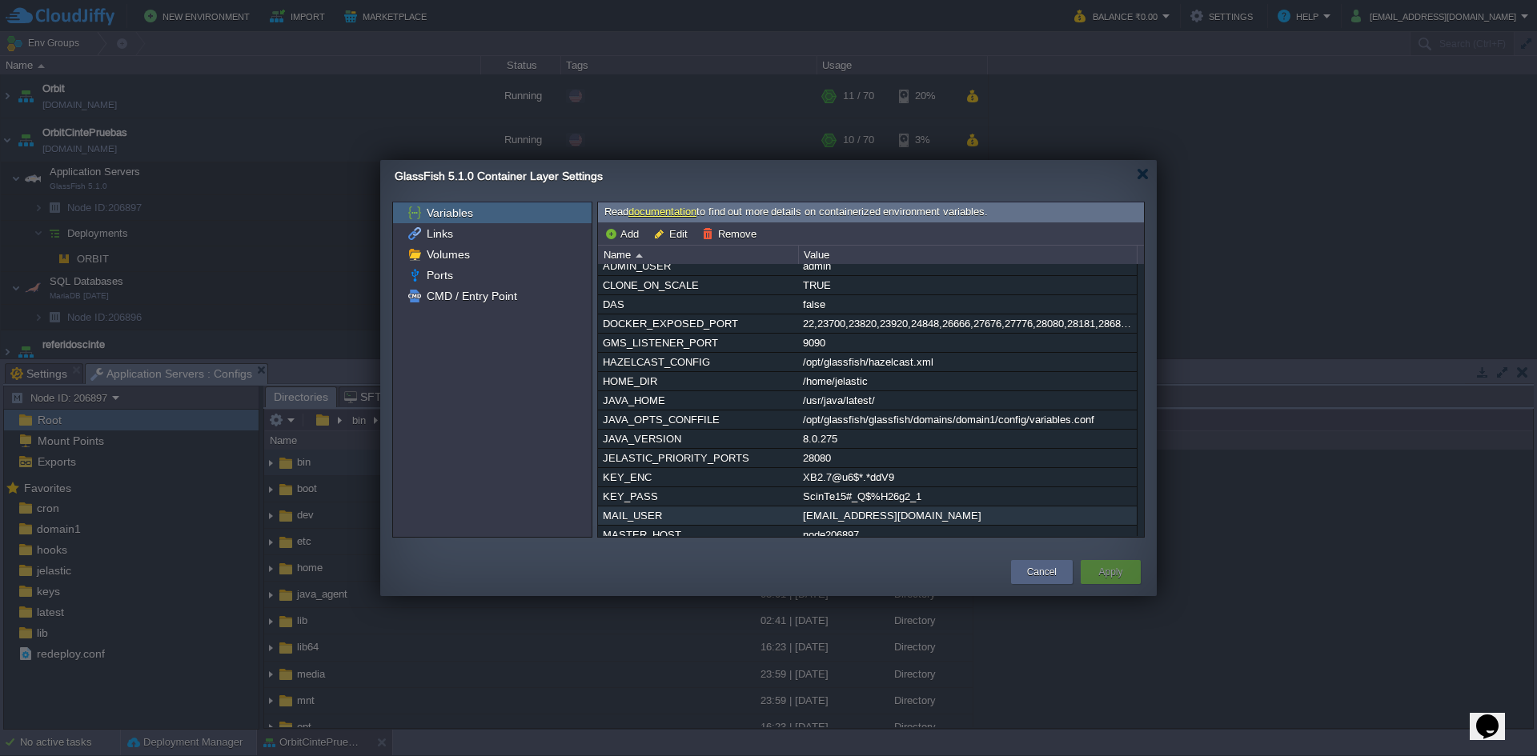
scroll to position [0, 0]
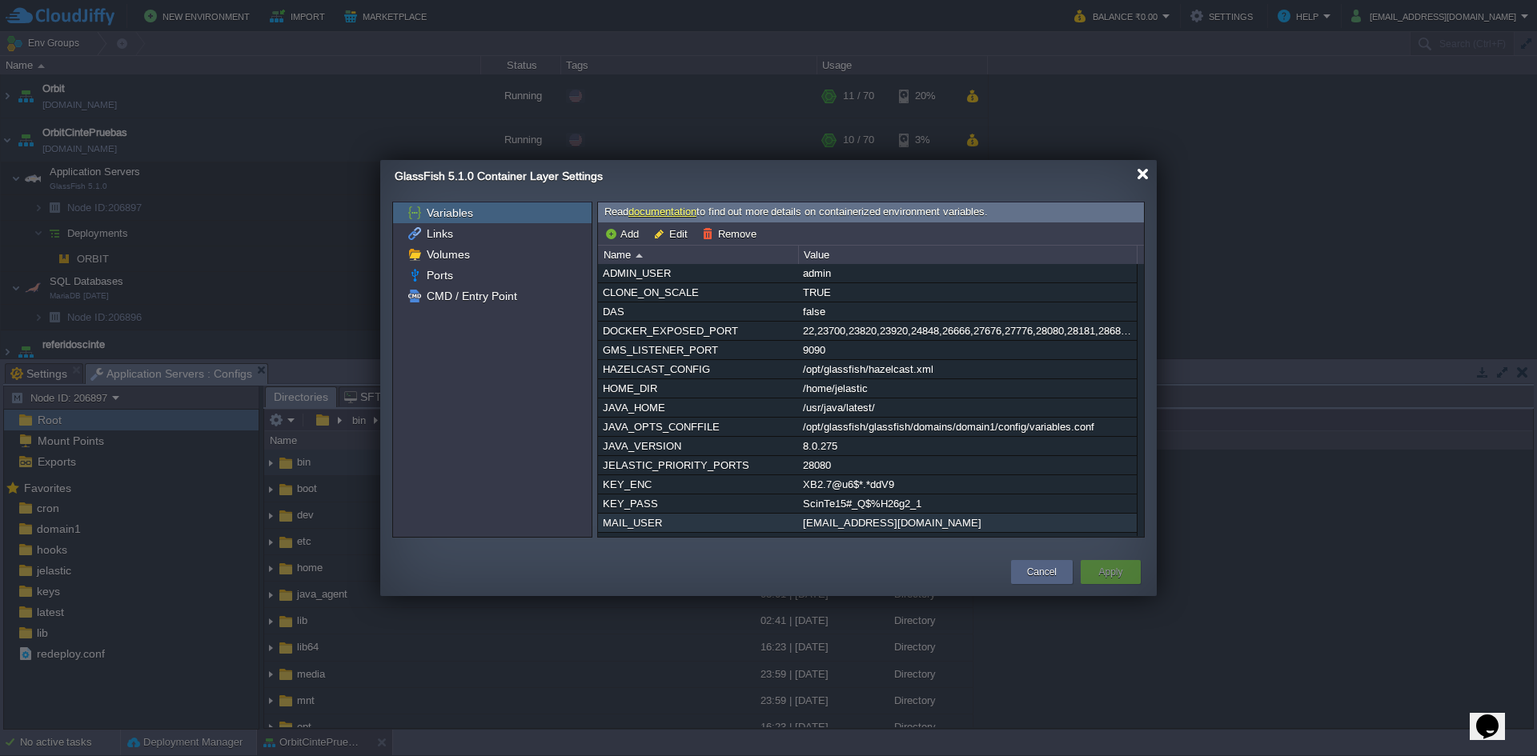
click at [1146, 175] on div at bounding box center [1143, 174] width 12 height 12
